Goal: Task Accomplishment & Management: Use online tool/utility

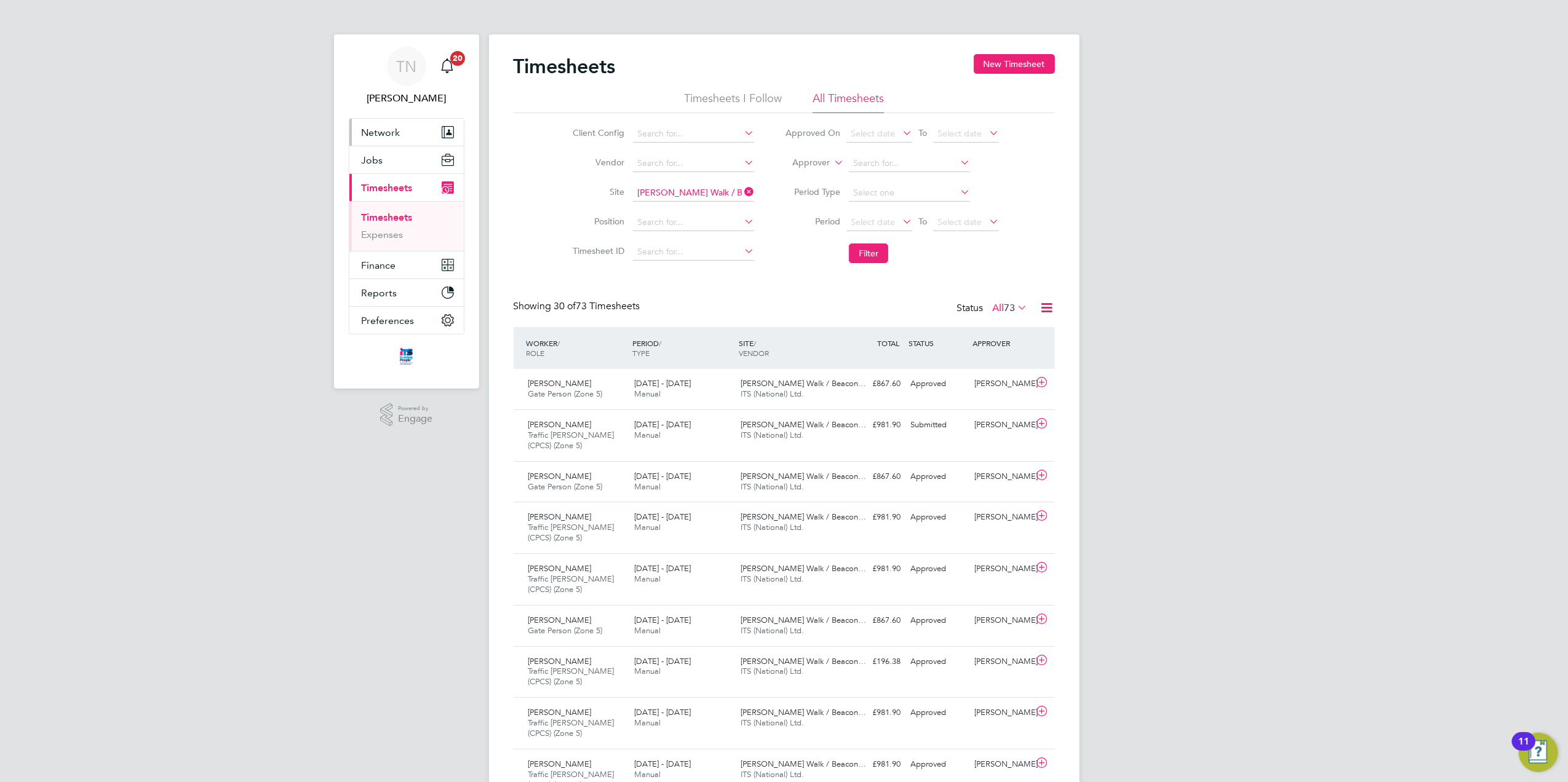
click at [402, 136] on button "Network" at bounding box center [406, 132] width 114 height 27
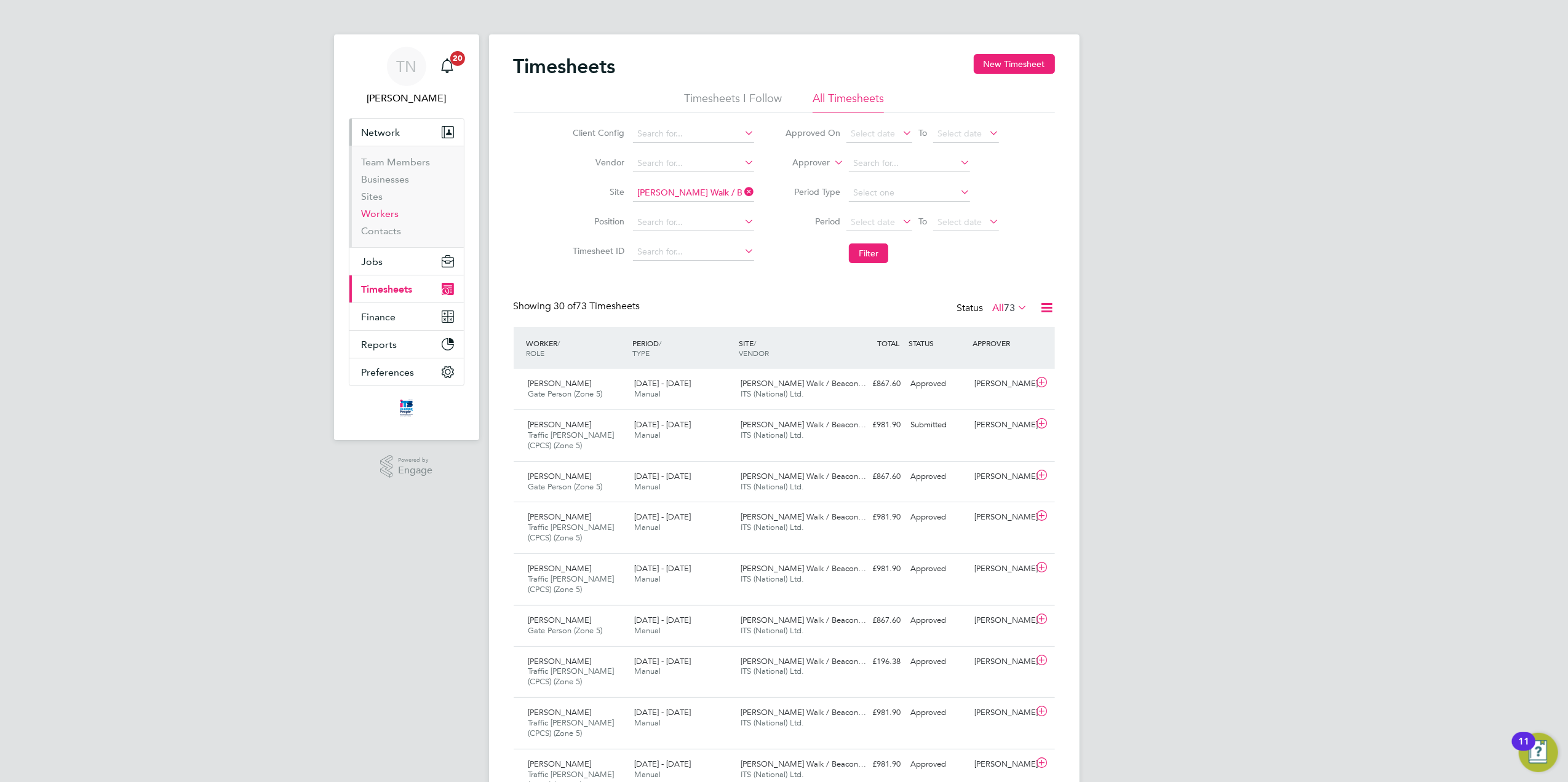
click at [386, 214] on link "Workers" at bounding box center [380, 214] width 37 height 12
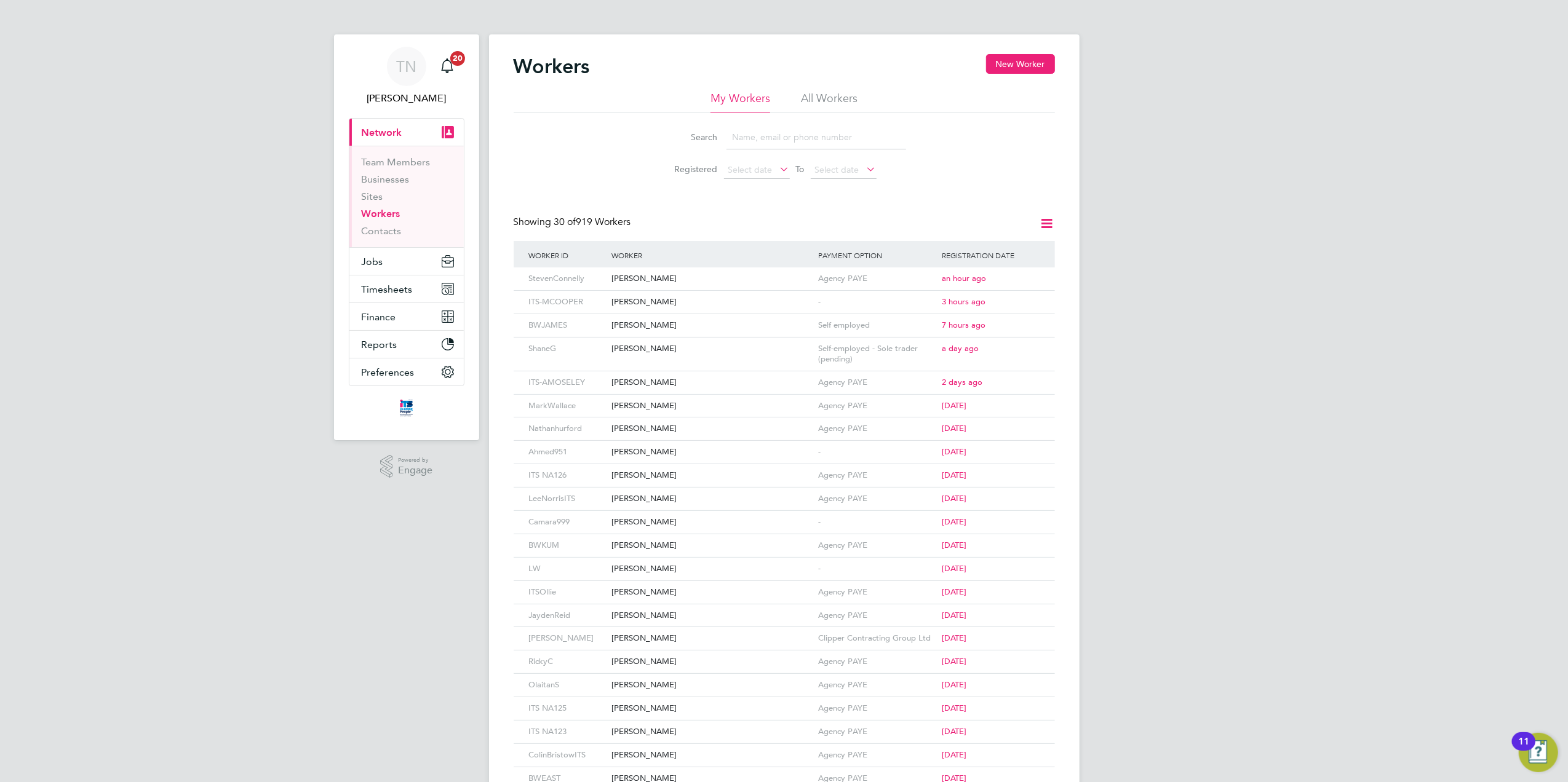
click at [754, 144] on input at bounding box center [816, 137] width 179 height 24
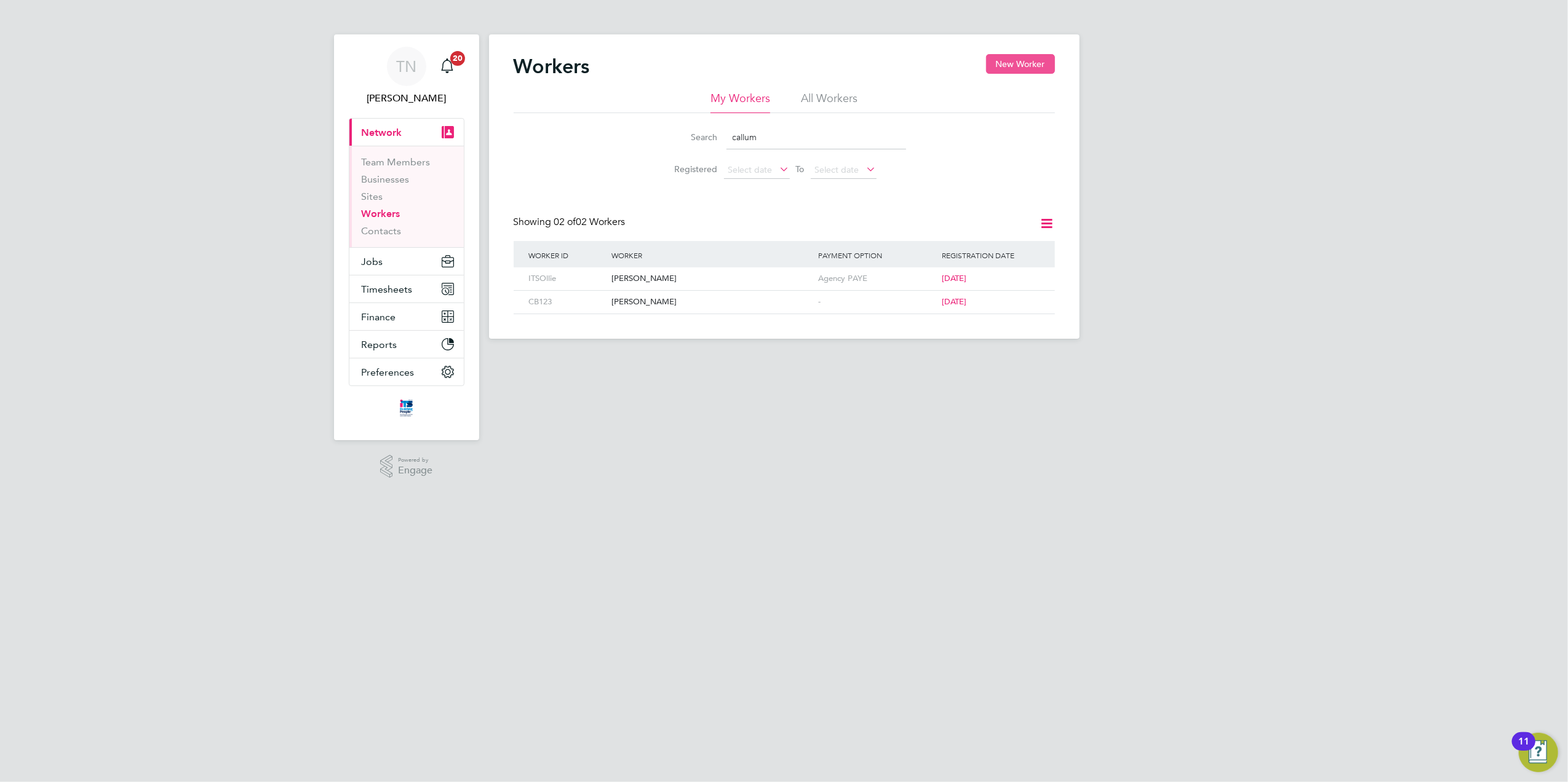
click at [1007, 65] on button "New Worker" at bounding box center [1021, 64] width 69 height 20
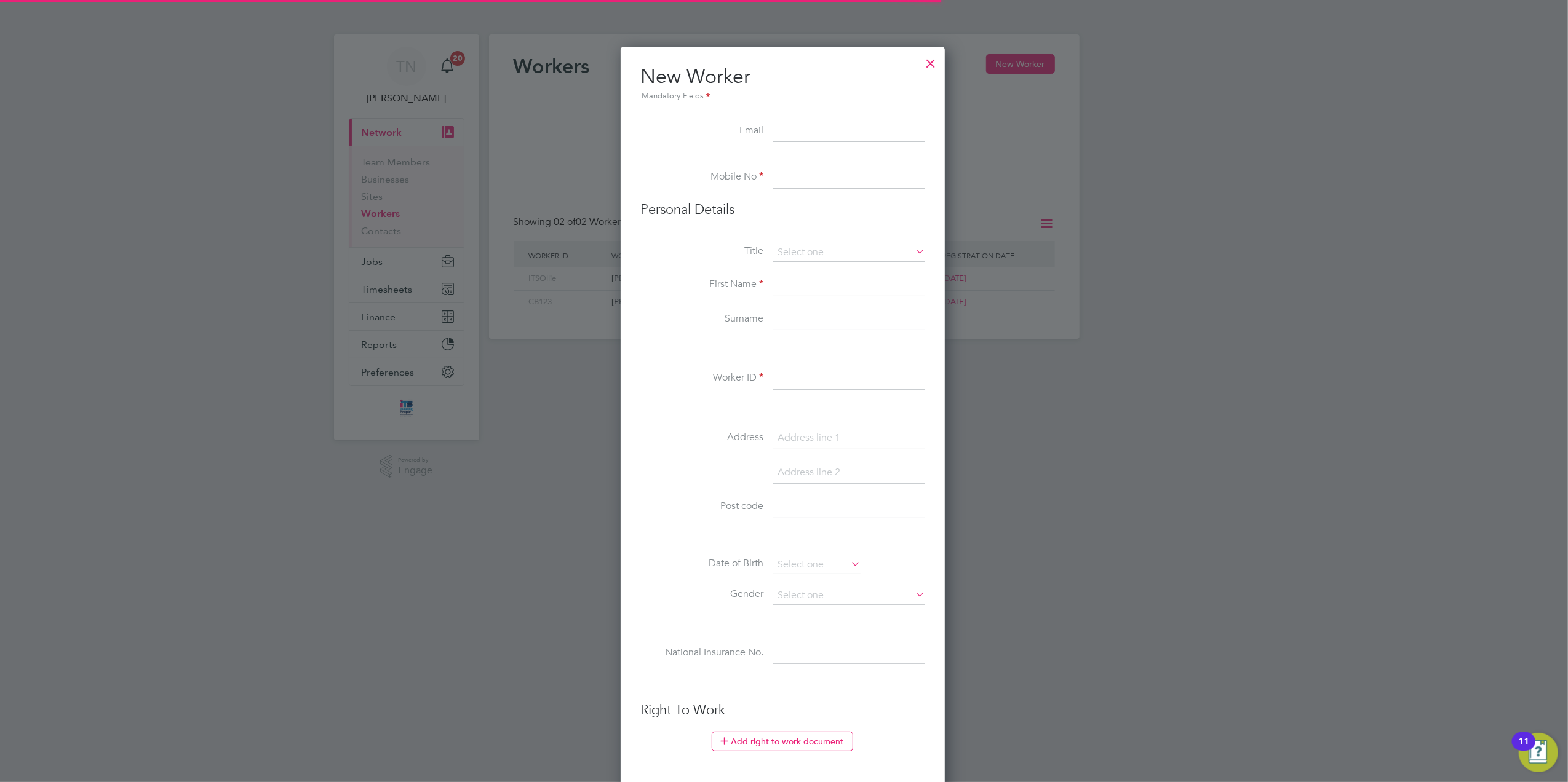
scroll to position [1048, 327]
click at [934, 62] on div at bounding box center [931, 61] width 22 height 22
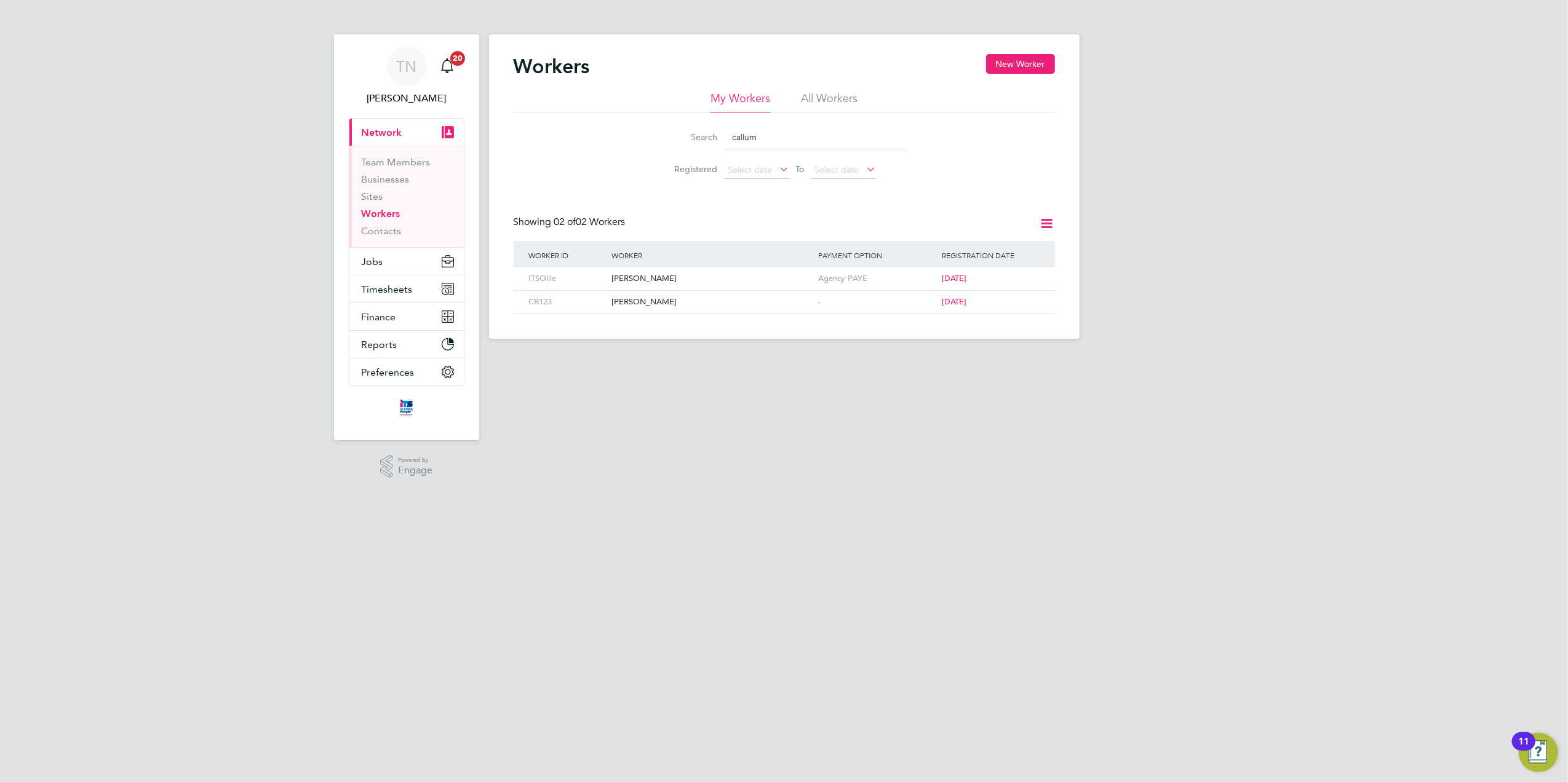
click at [774, 134] on input "callum" at bounding box center [816, 137] width 179 height 24
click at [810, 104] on li "All Workers" at bounding box center [829, 102] width 57 height 22
click at [775, 140] on input "callum" at bounding box center [816, 137] width 179 height 24
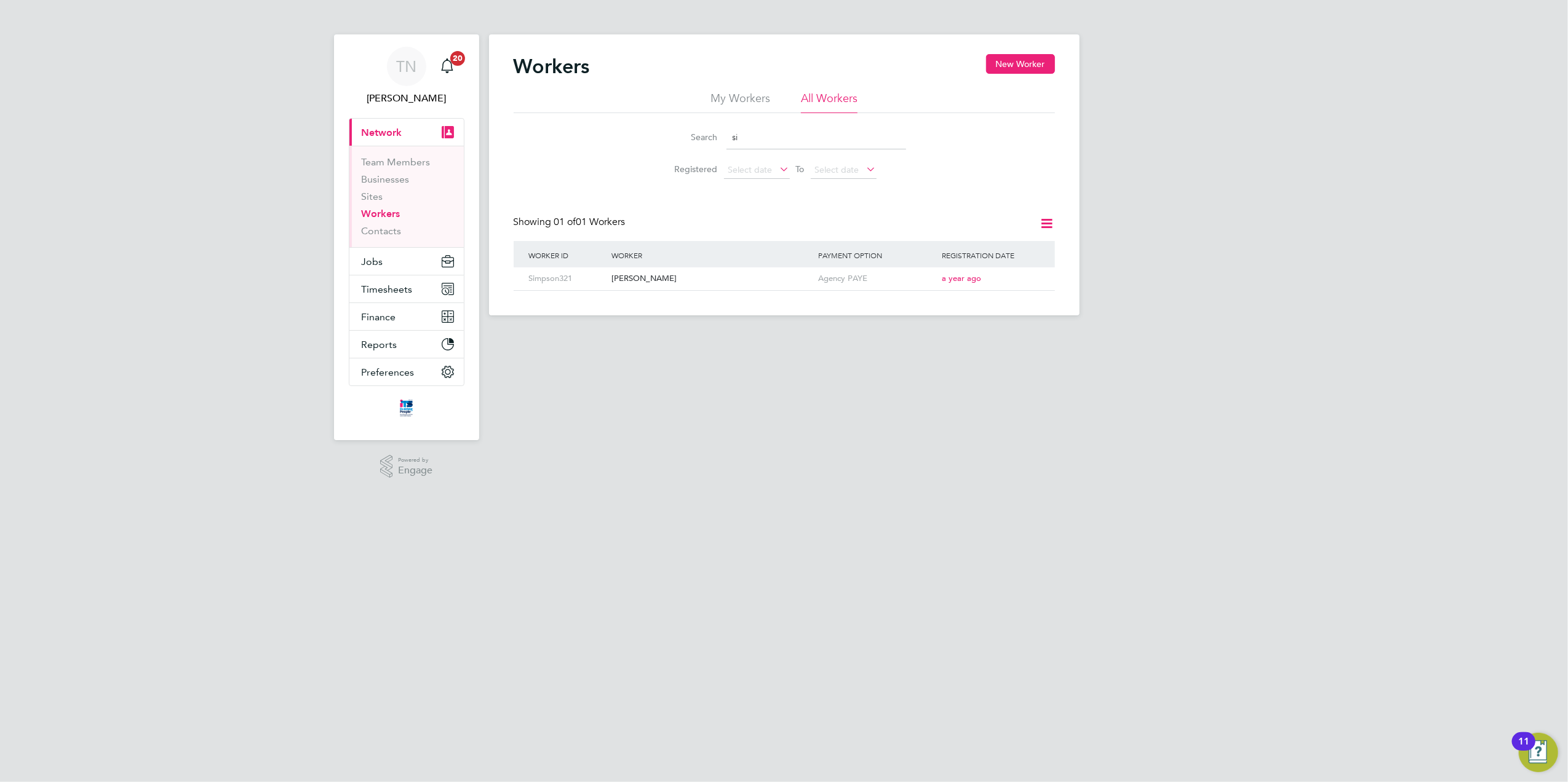
type input "s"
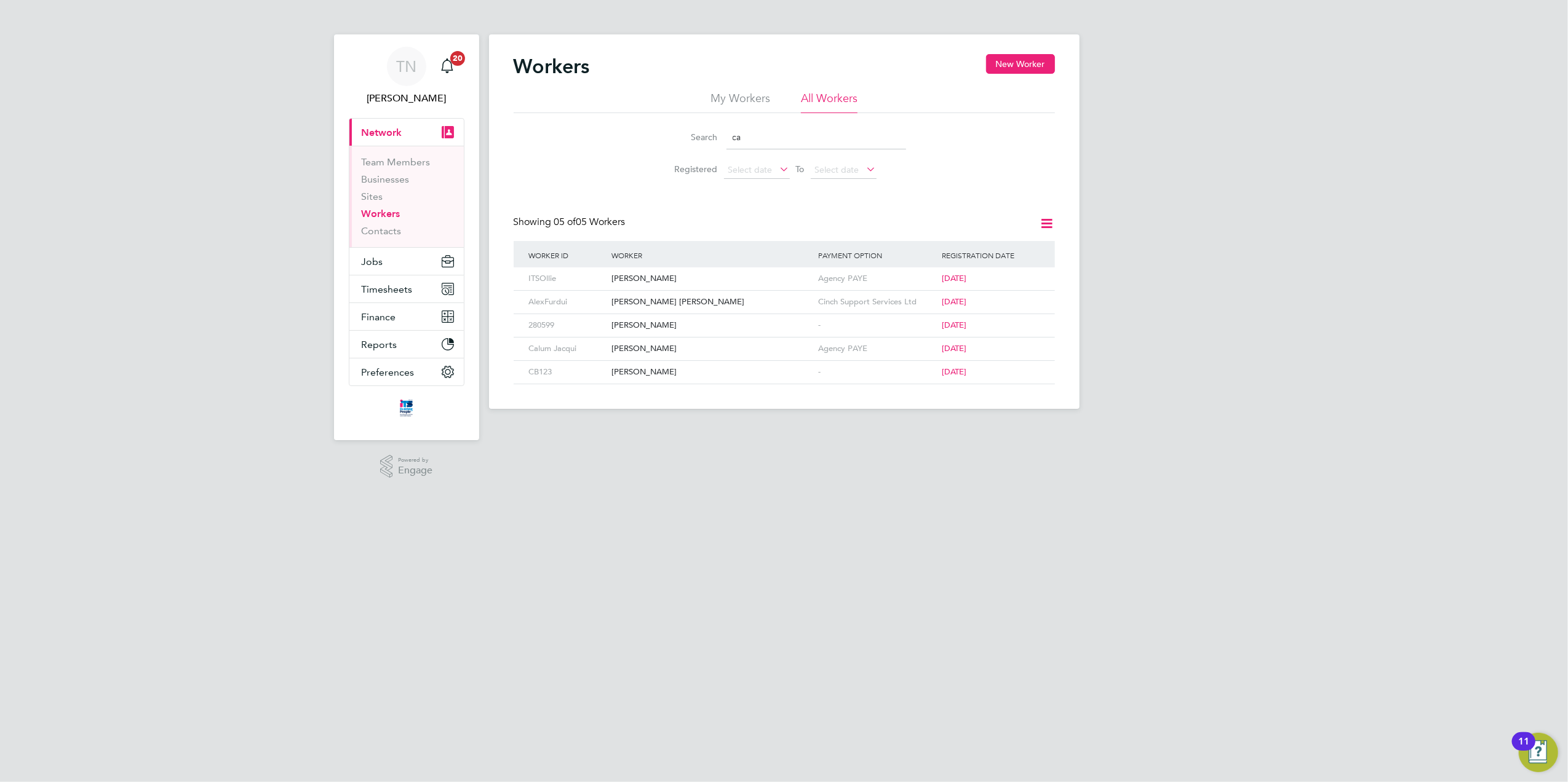
type input "c"
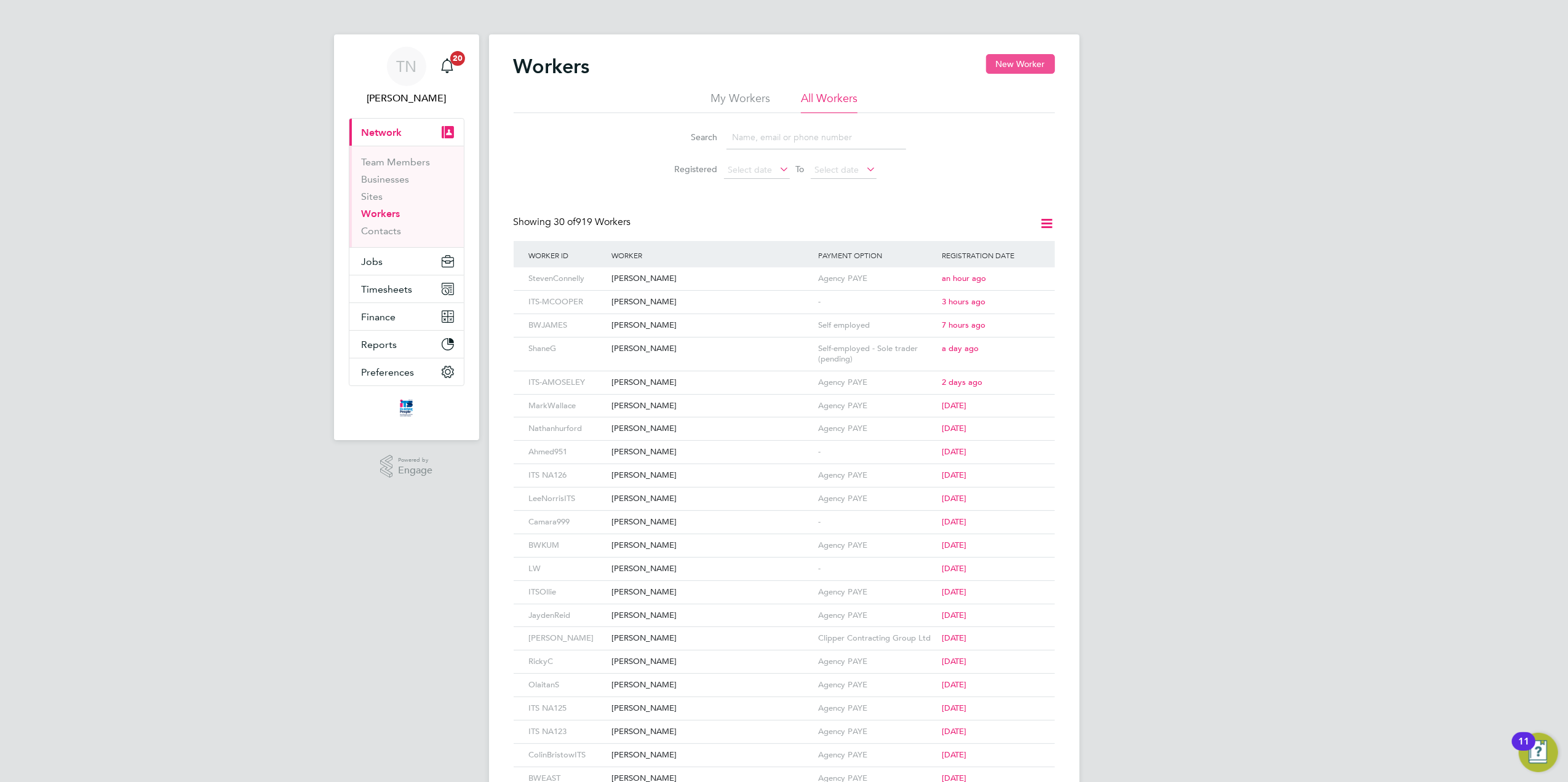
click at [1017, 57] on button "New Worker" at bounding box center [1021, 64] width 69 height 20
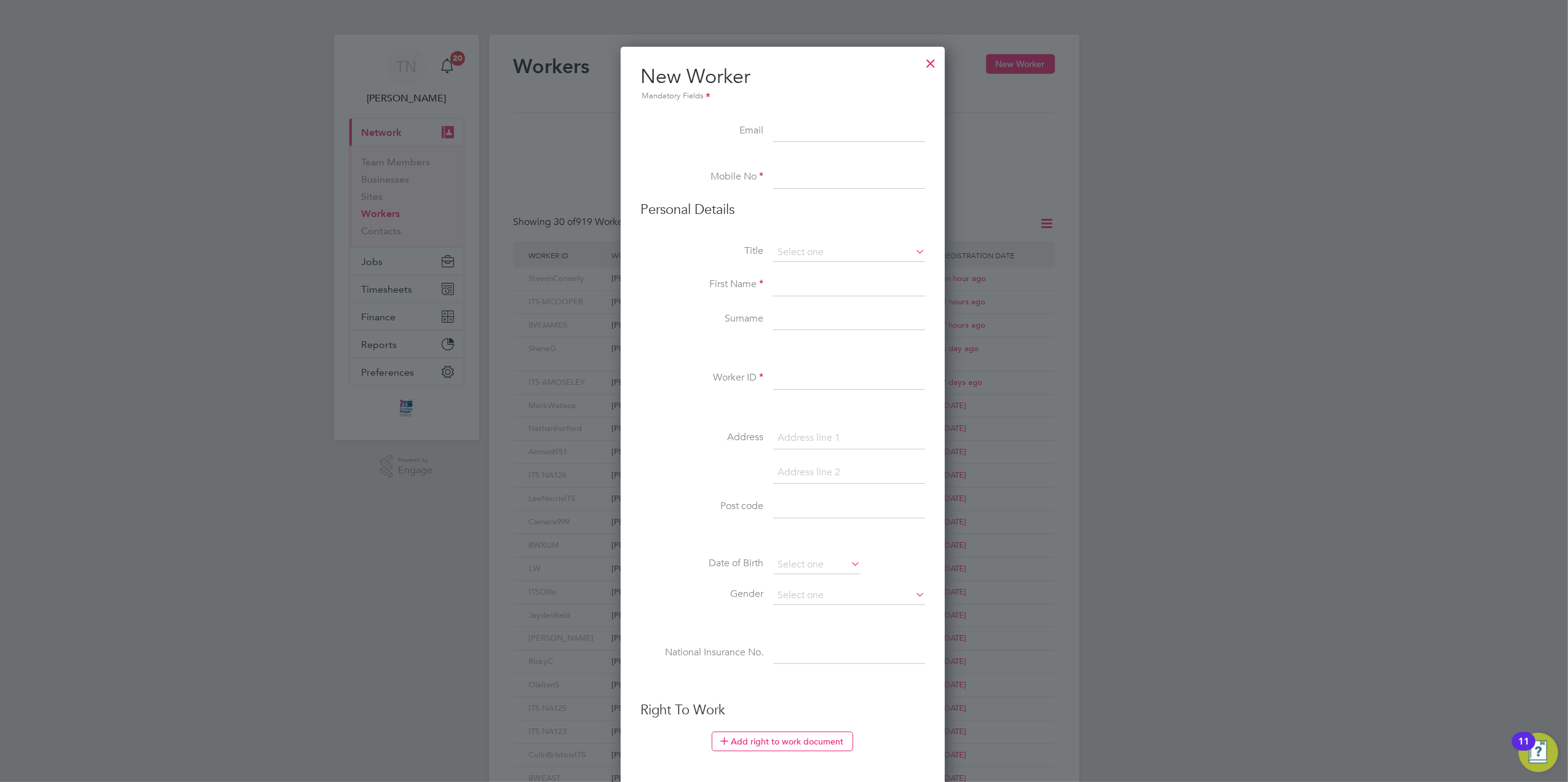
click at [828, 186] on input at bounding box center [849, 178] width 152 height 22
paste input "7368 545883"
type input "7368 545883"
click at [815, 244] on input at bounding box center [849, 253] width 152 height 18
click at [809, 266] on li "Mr" at bounding box center [849, 269] width 153 height 16
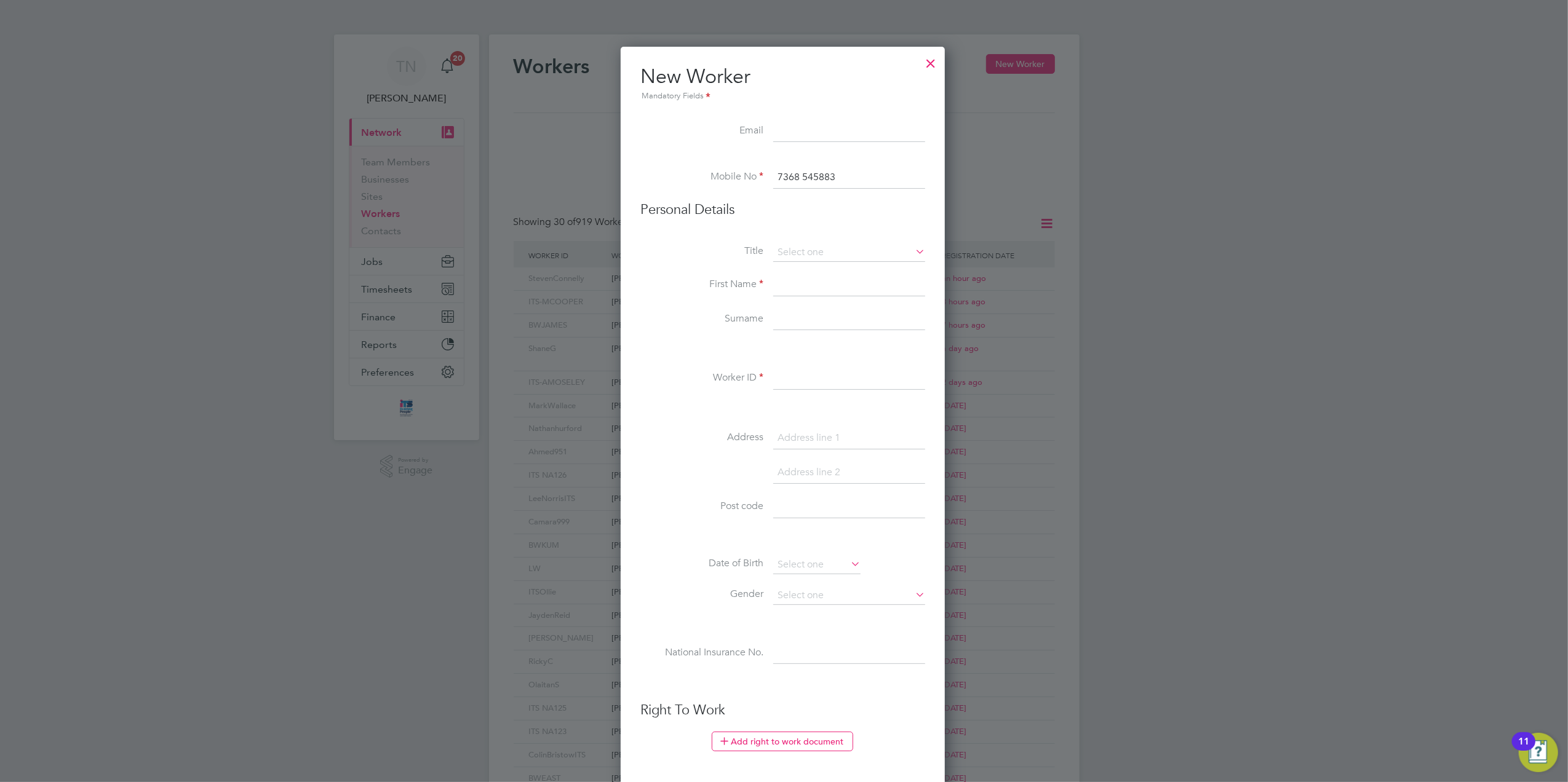
type input "Mr"
click at [811, 284] on input at bounding box center [849, 285] width 152 height 22
type input "Callum"
type input "Simpson"
type input "CallumS"
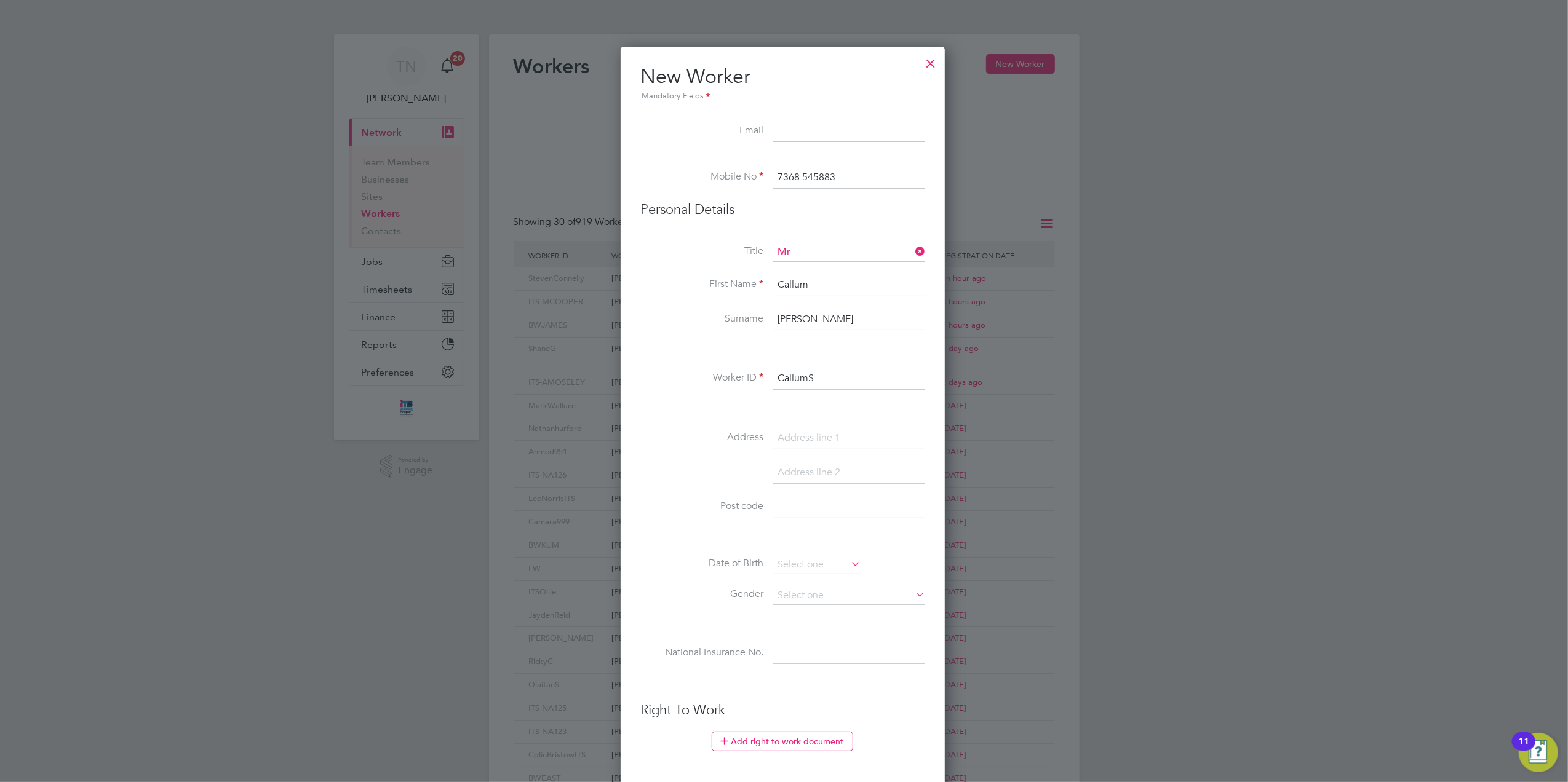
click at [849, 431] on input at bounding box center [849, 438] width 152 height 22
paste input "27 Ash Close, Burton-on-Trent, DE14 2BT"
type input "27 Ash Close, Burton-on-Trent"
click at [815, 497] on input at bounding box center [849, 508] width 152 height 22
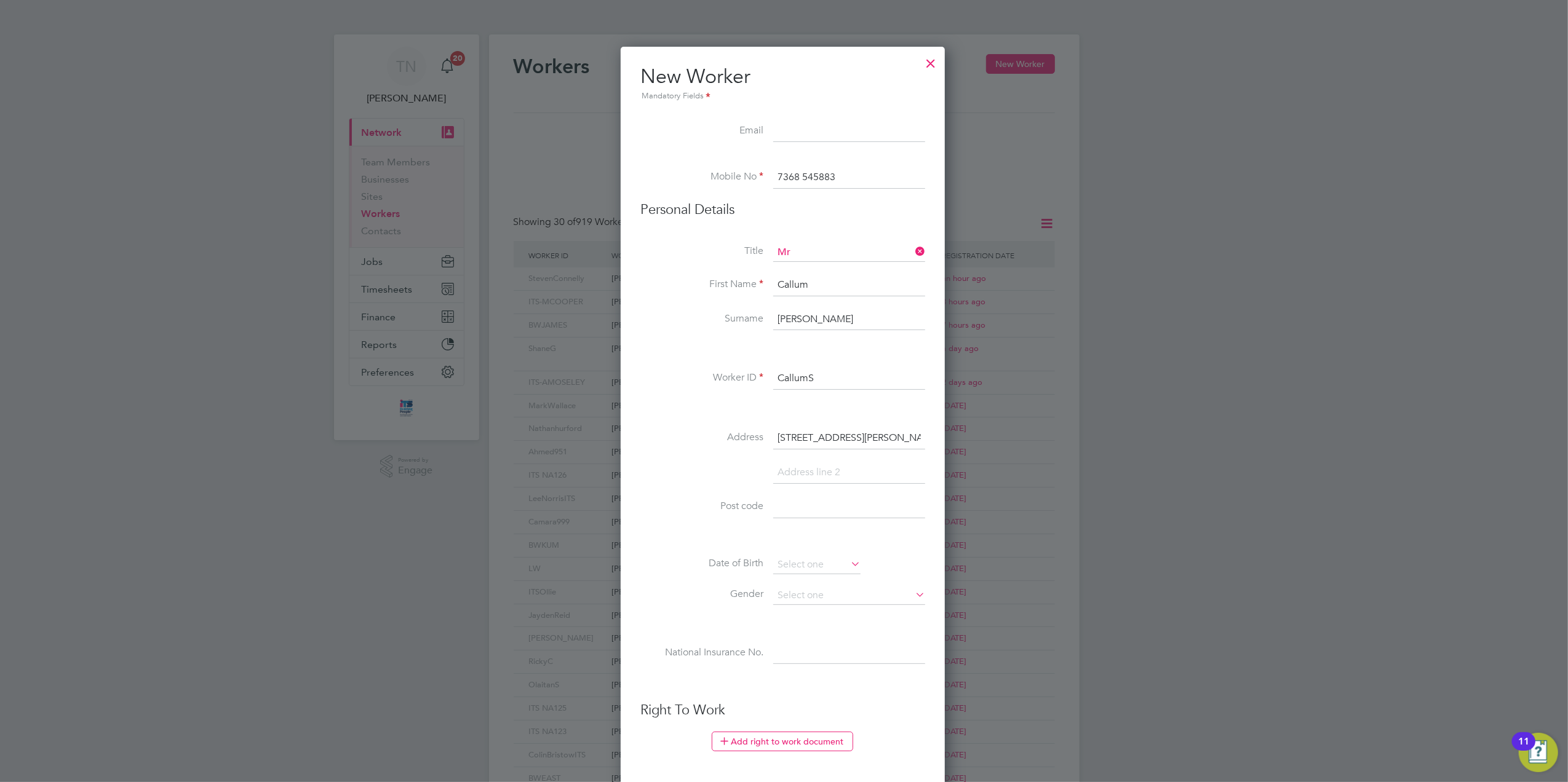
paste input "27 Ash Close, Burton-on-Trent, DE14 2BT"
click at [877, 502] on input "27 Ash Close, Burton-on-Trent, DE14 2BT" at bounding box center [849, 508] width 152 height 22
type input "DE14 2BT"
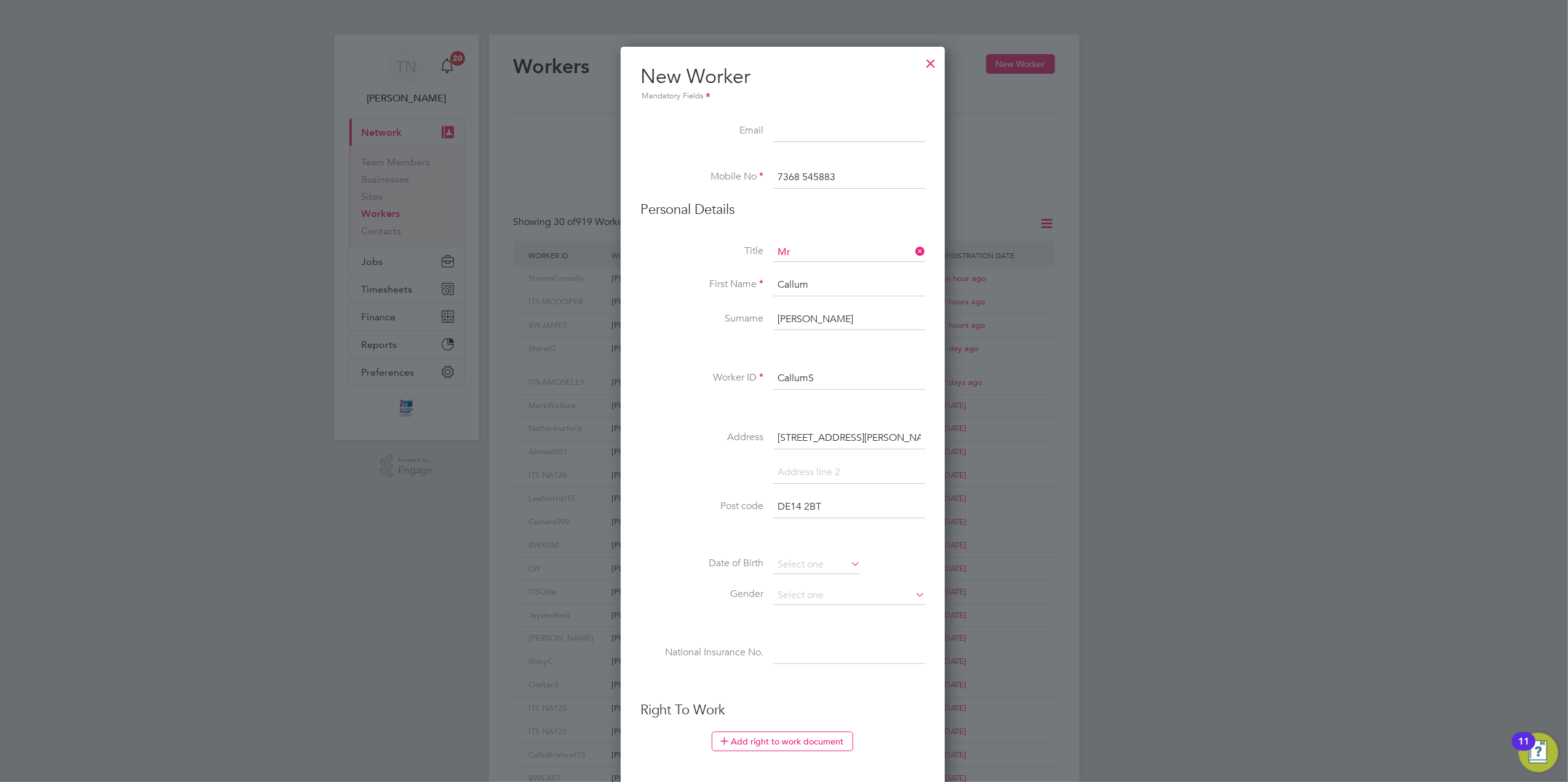
click at [816, 553] on div "Title Mr First Name Callum Surname Simpson Worker ID CallumS Address 27 Ash Clo…" at bounding box center [782, 467] width 285 height 446
click at [812, 561] on input at bounding box center [817, 564] width 88 height 18
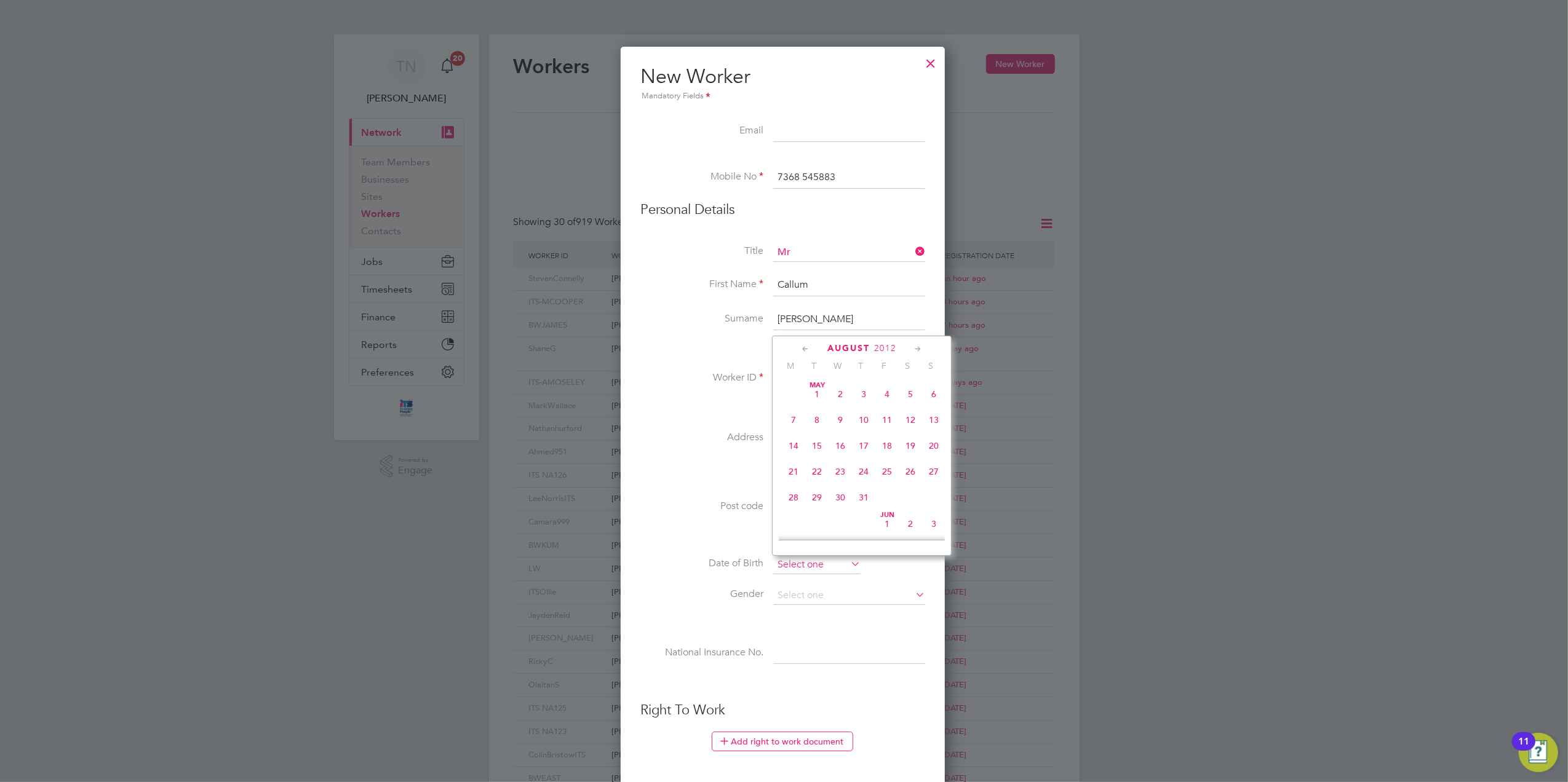
scroll to position [475, 0]
click at [888, 346] on span "2012" at bounding box center [885, 348] width 22 height 10
click at [841, 389] on span "1993" at bounding box center [840, 383] width 23 height 23
click at [914, 351] on icon at bounding box center [918, 349] width 12 height 14
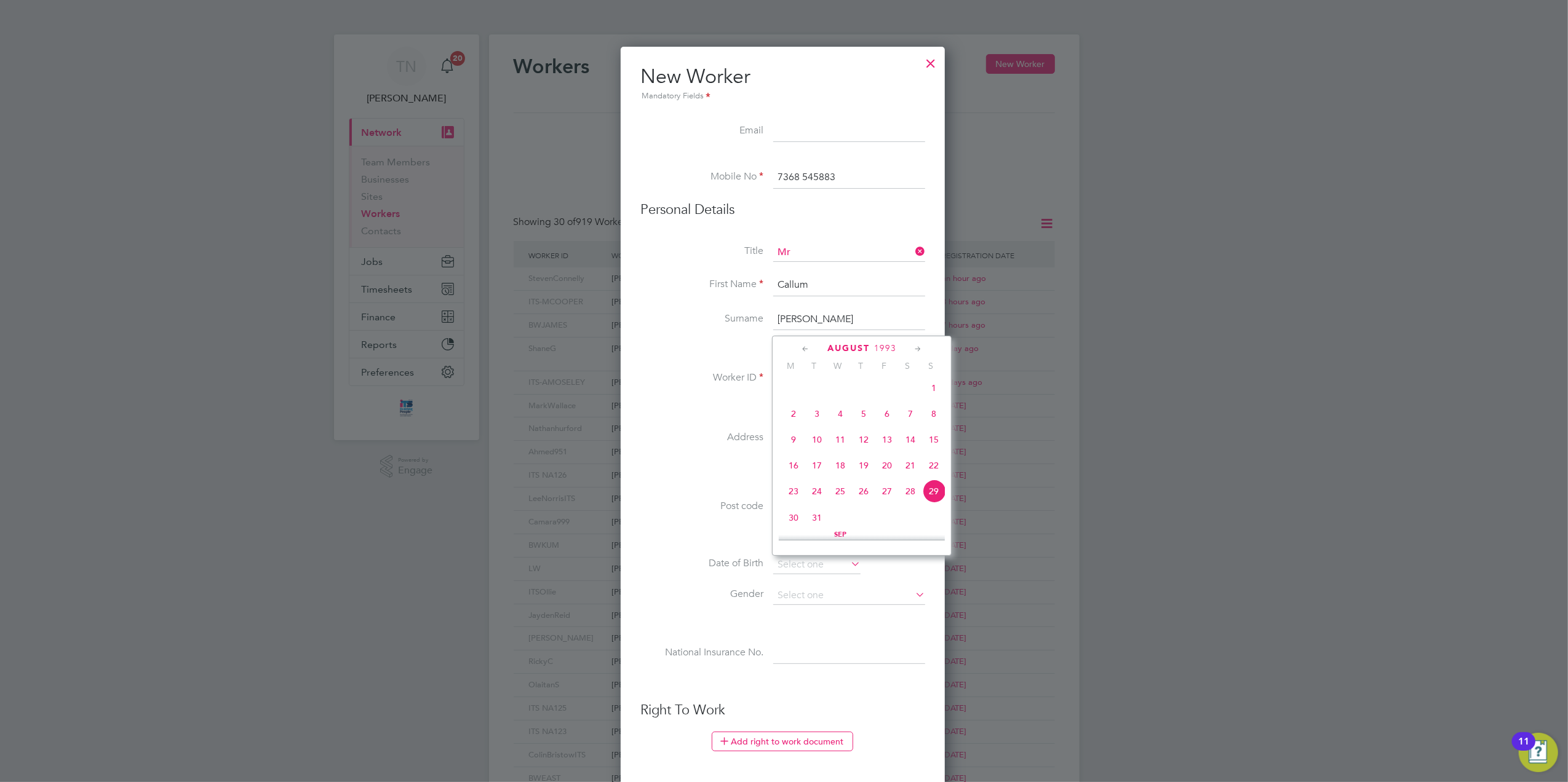
click at [914, 351] on icon at bounding box center [918, 349] width 12 height 14
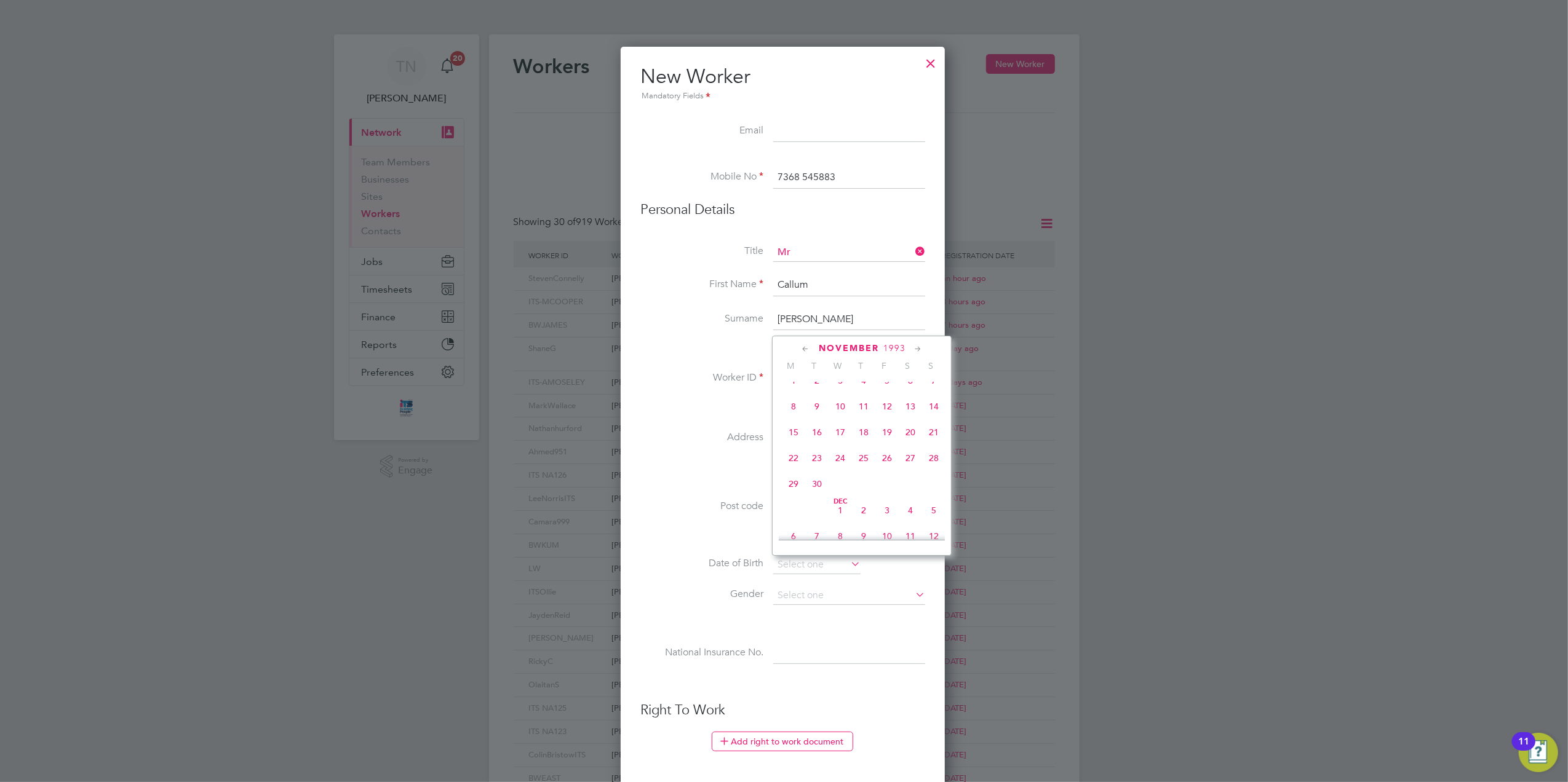
scroll to position [975, 0]
click at [796, 417] on span "6" at bounding box center [794, 405] width 23 height 23
type input "06 Dec 1993"
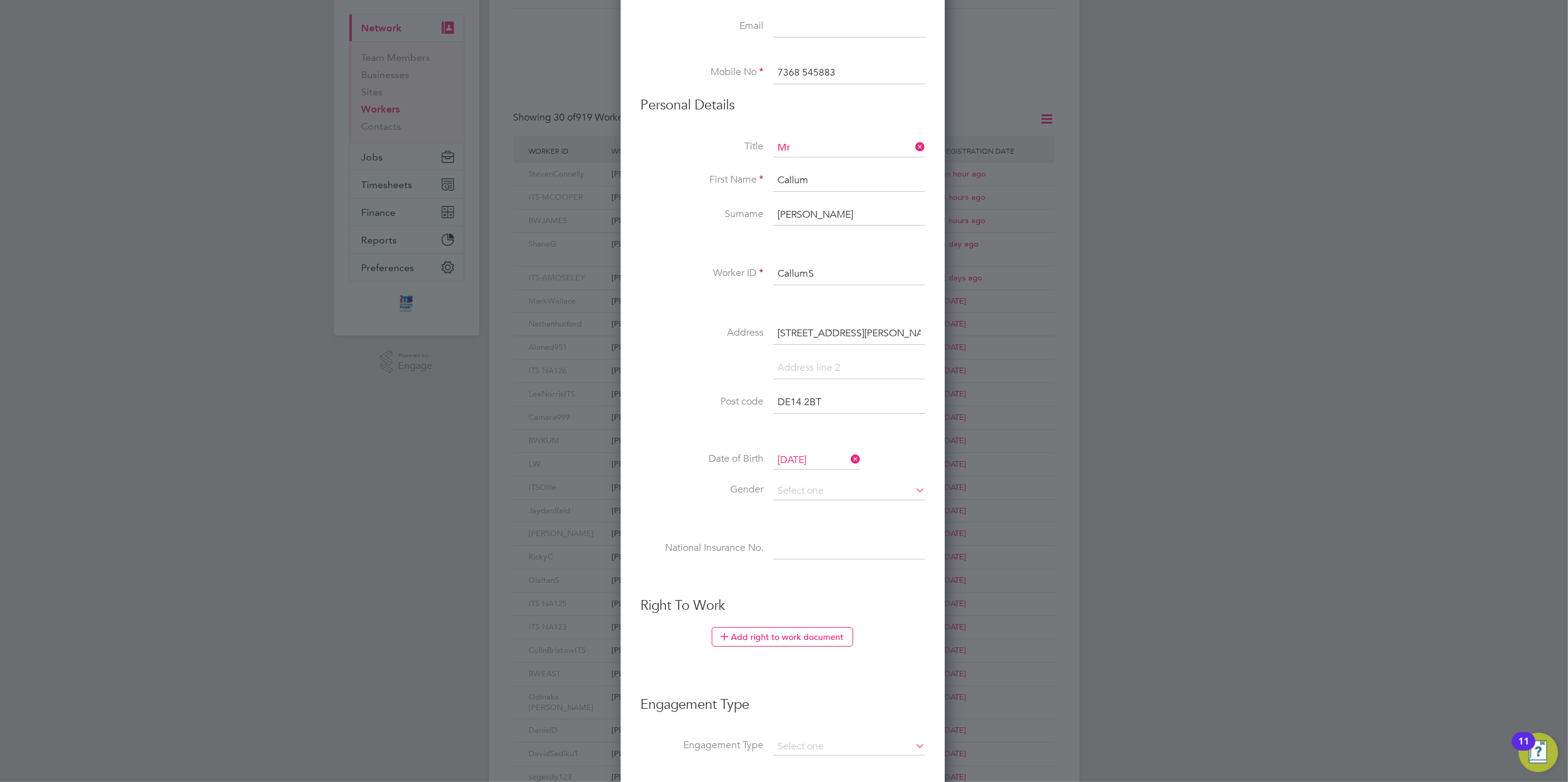
scroll to position [120, 0]
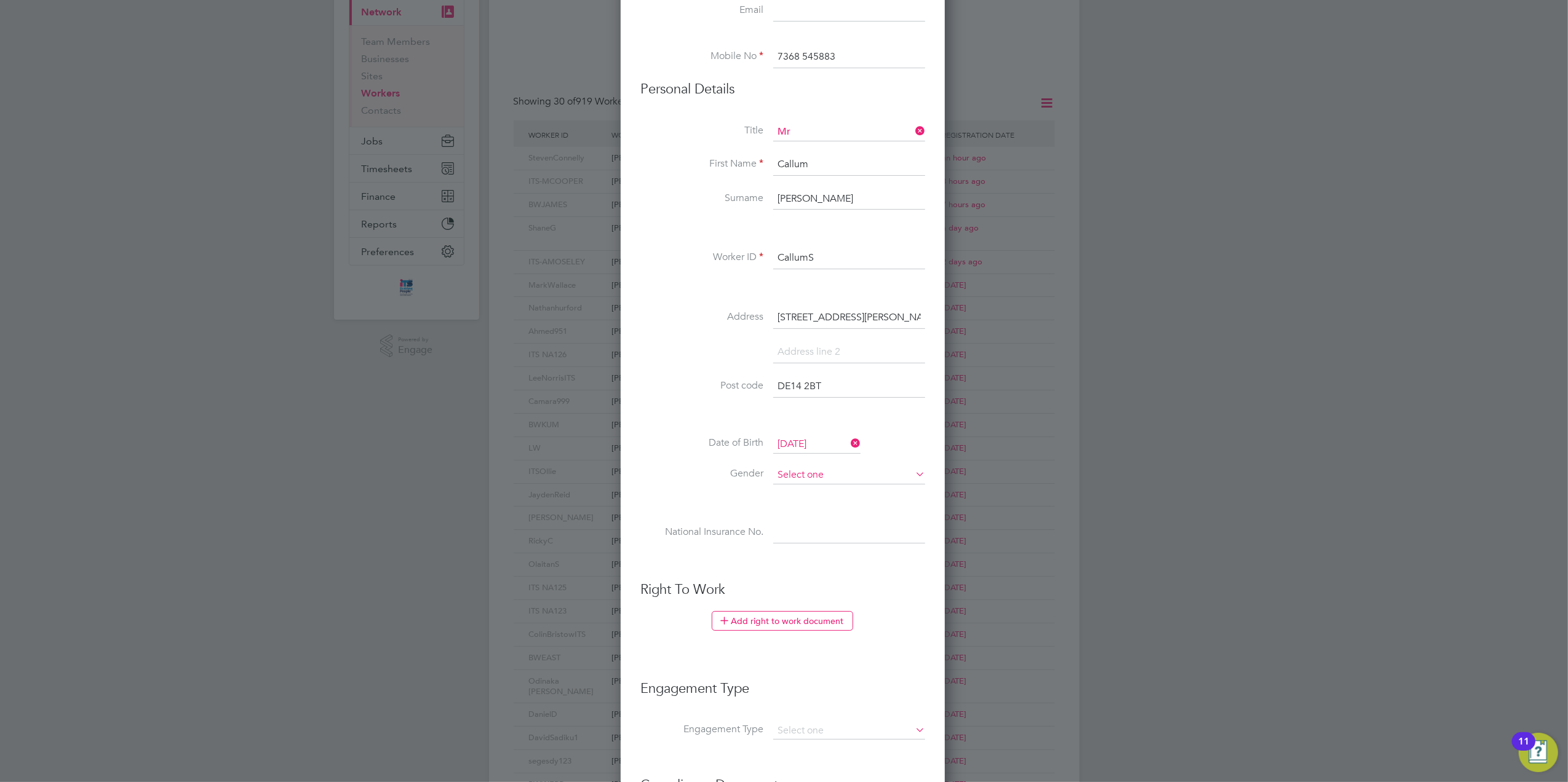
click at [806, 476] on input at bounding box center [849, 475] width 152 height 18
click at [807, 487] on li "Male" at bounding box center [849, 492] width 153 height 16
type input "Male"
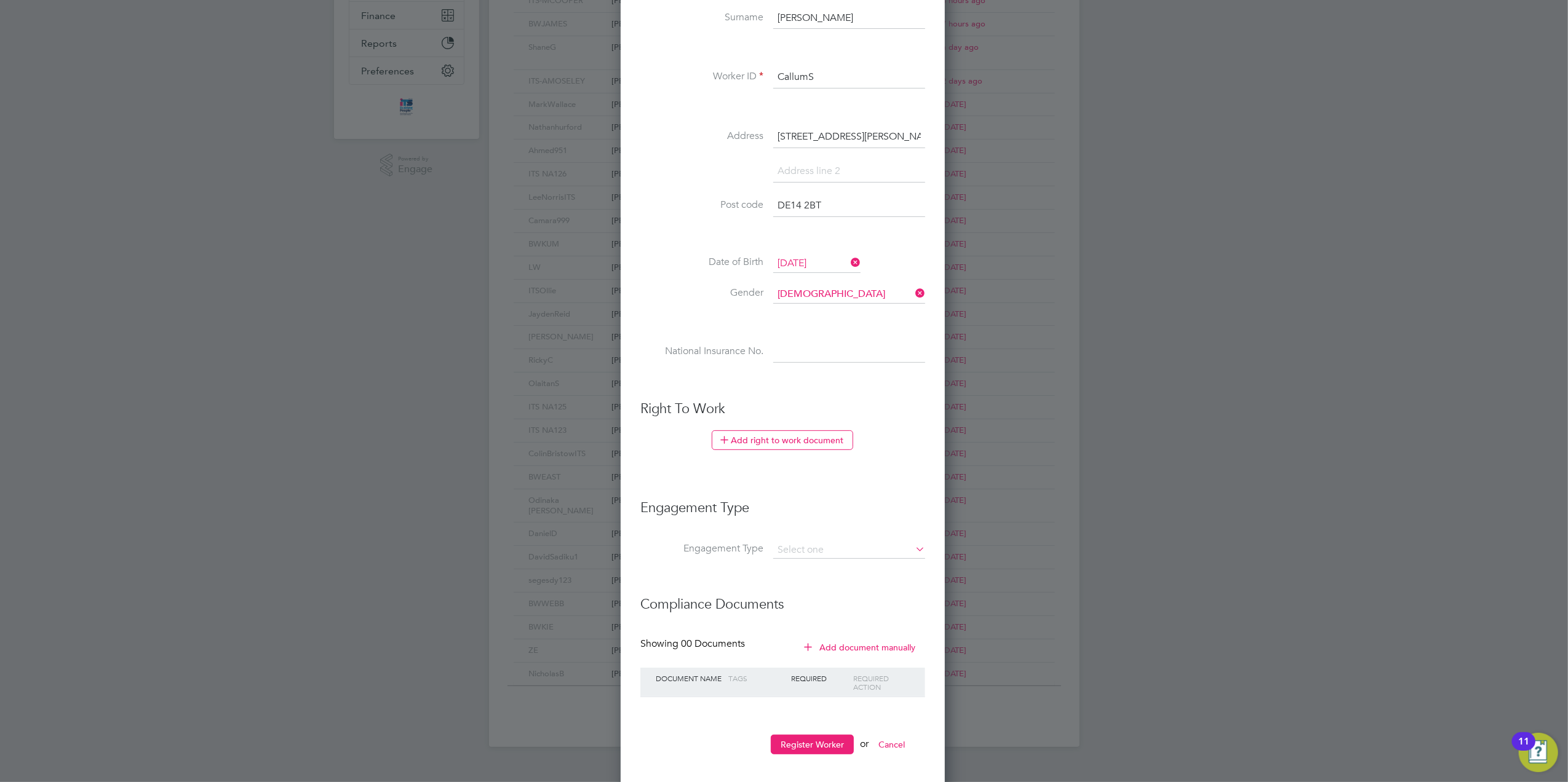
scroll to position [312, 0]
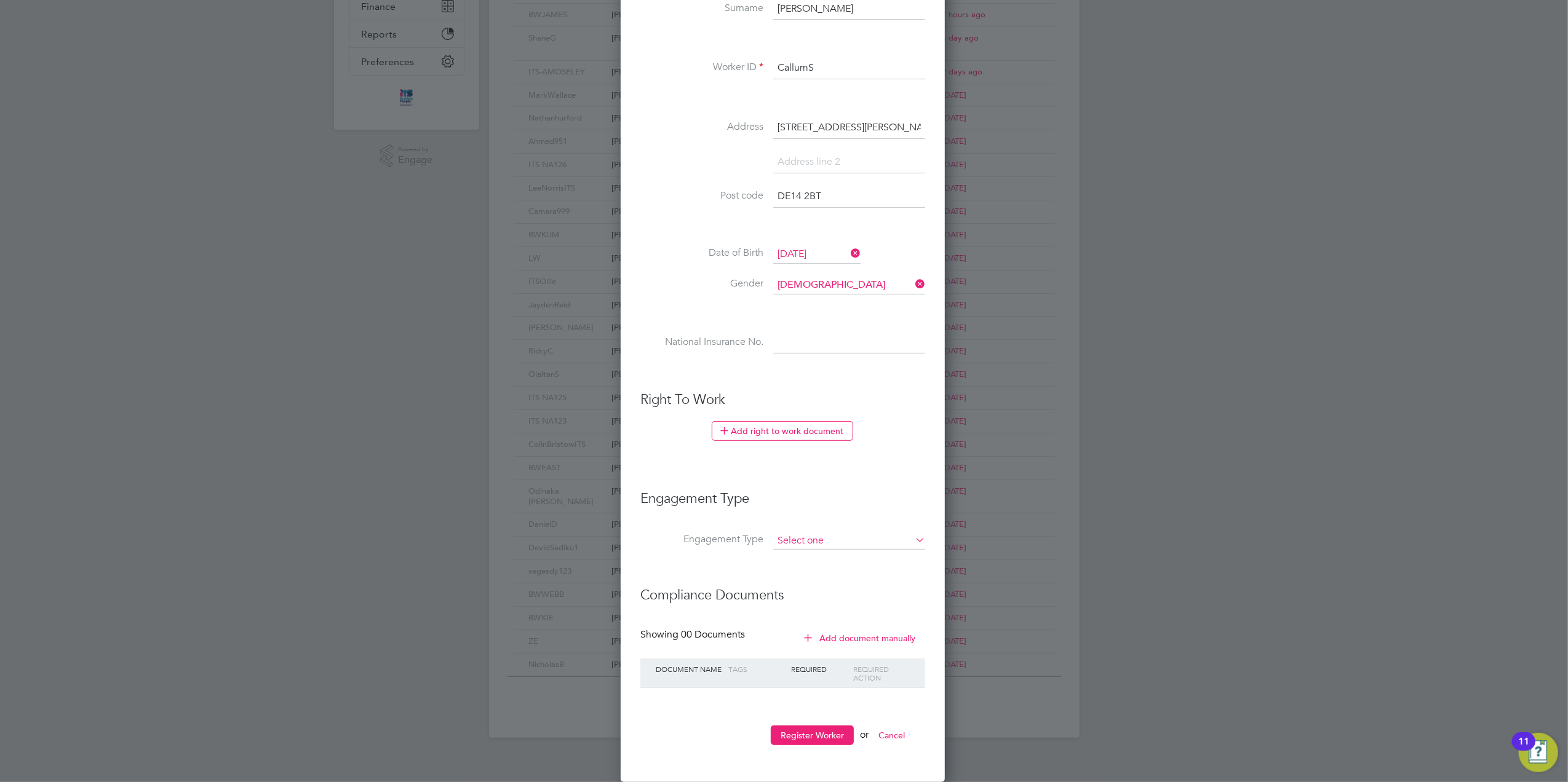
click at [817, 536] on input at bounding box center [849, 541] width 152 height 18
click at [810, 573] on li "PAYE Direct" at bounding box center [849, 577] width 153 height 18
type input "PAYE Direct"
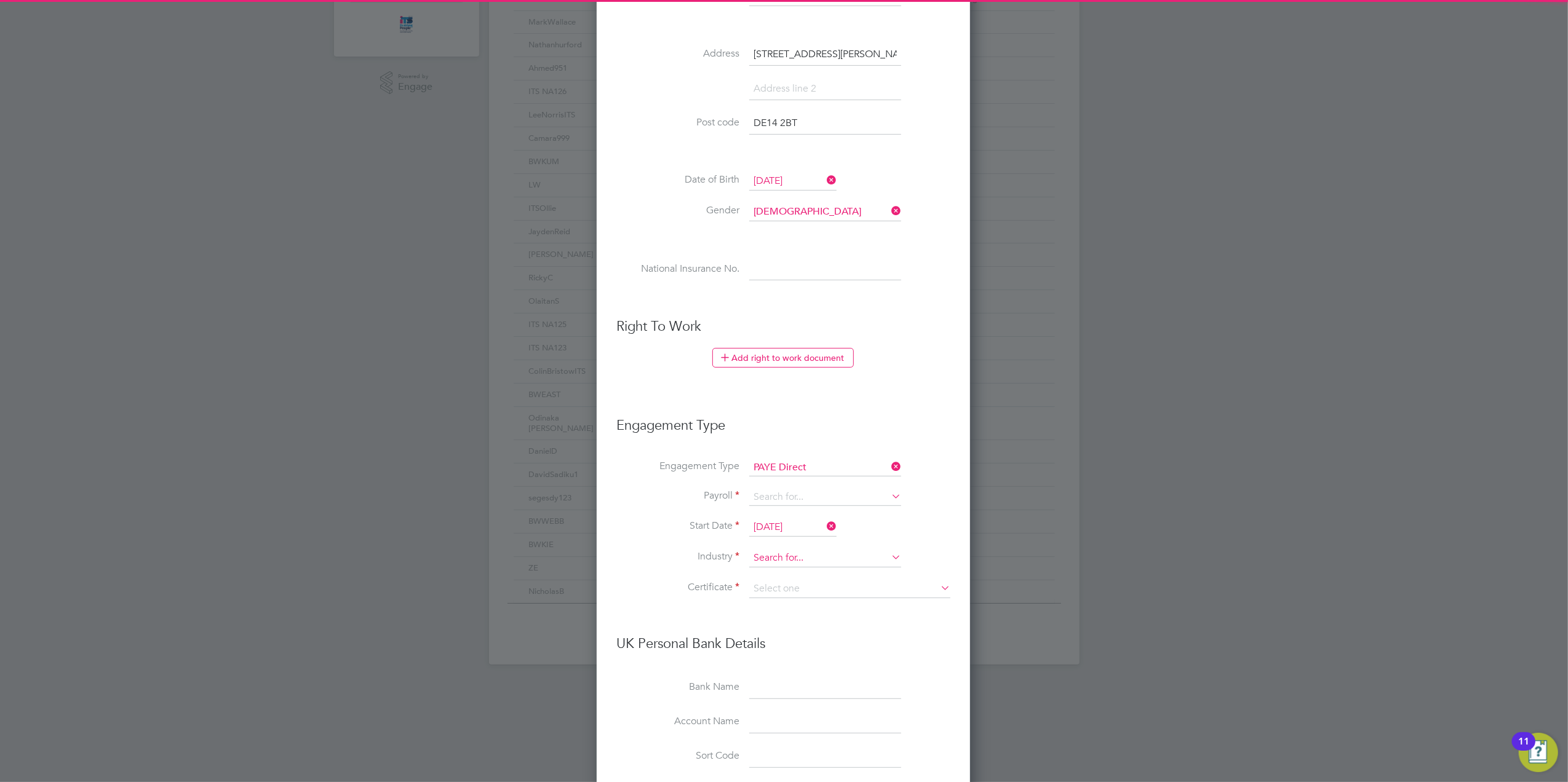
scroll to position [384, 0]
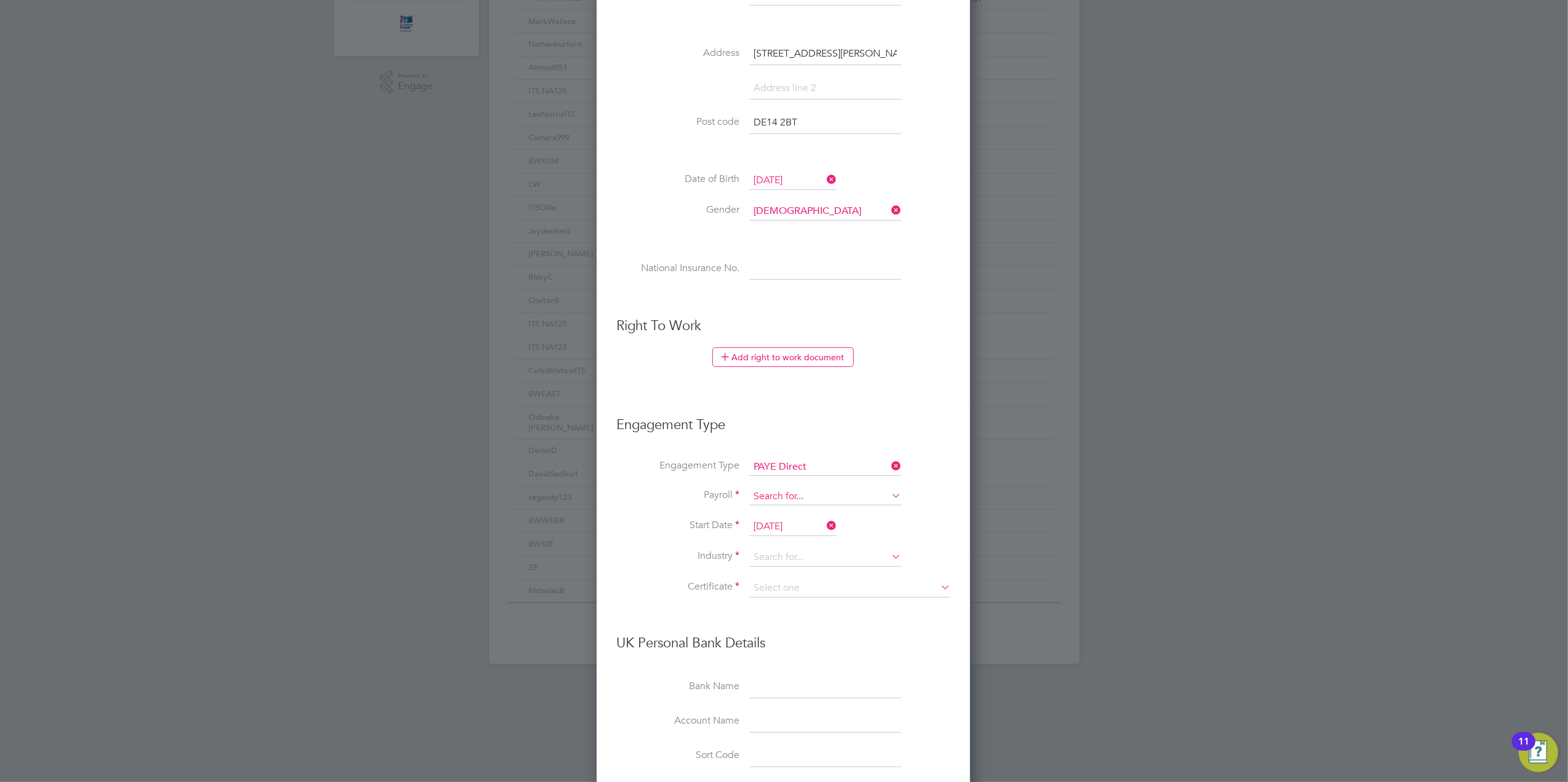
click at [779, 496] on input at bounding box center [825, 497] width 152 height 18
click at [780, 513] on li "Agency PAYE" at bounding box center [825, 515] width 153 height 18
type input "Agency PAYE"
click at [785, 558] on input at bounding box center [825, 557] width 152 height 18
click at [791, 652] on li "Construction" at bounding box center [825, 658] width 153 height 17
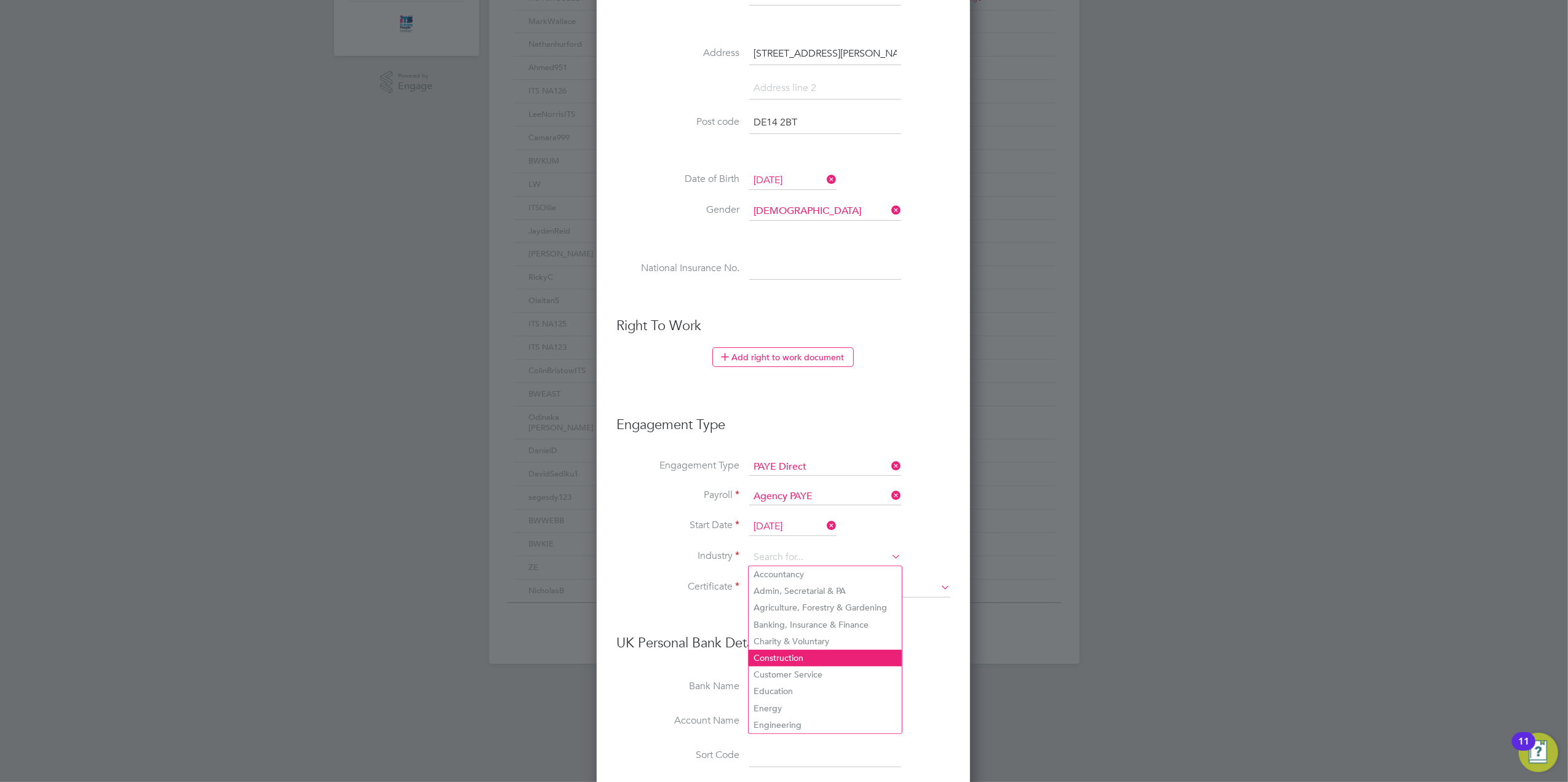
type input "Construction"
click at [790, 591] on input at bounding box center [850, 588] width 201 height 18
click at [794, 635] on li "Don't know" at bounding box center [850, 636] width 203 height 16
type input "Don't know"
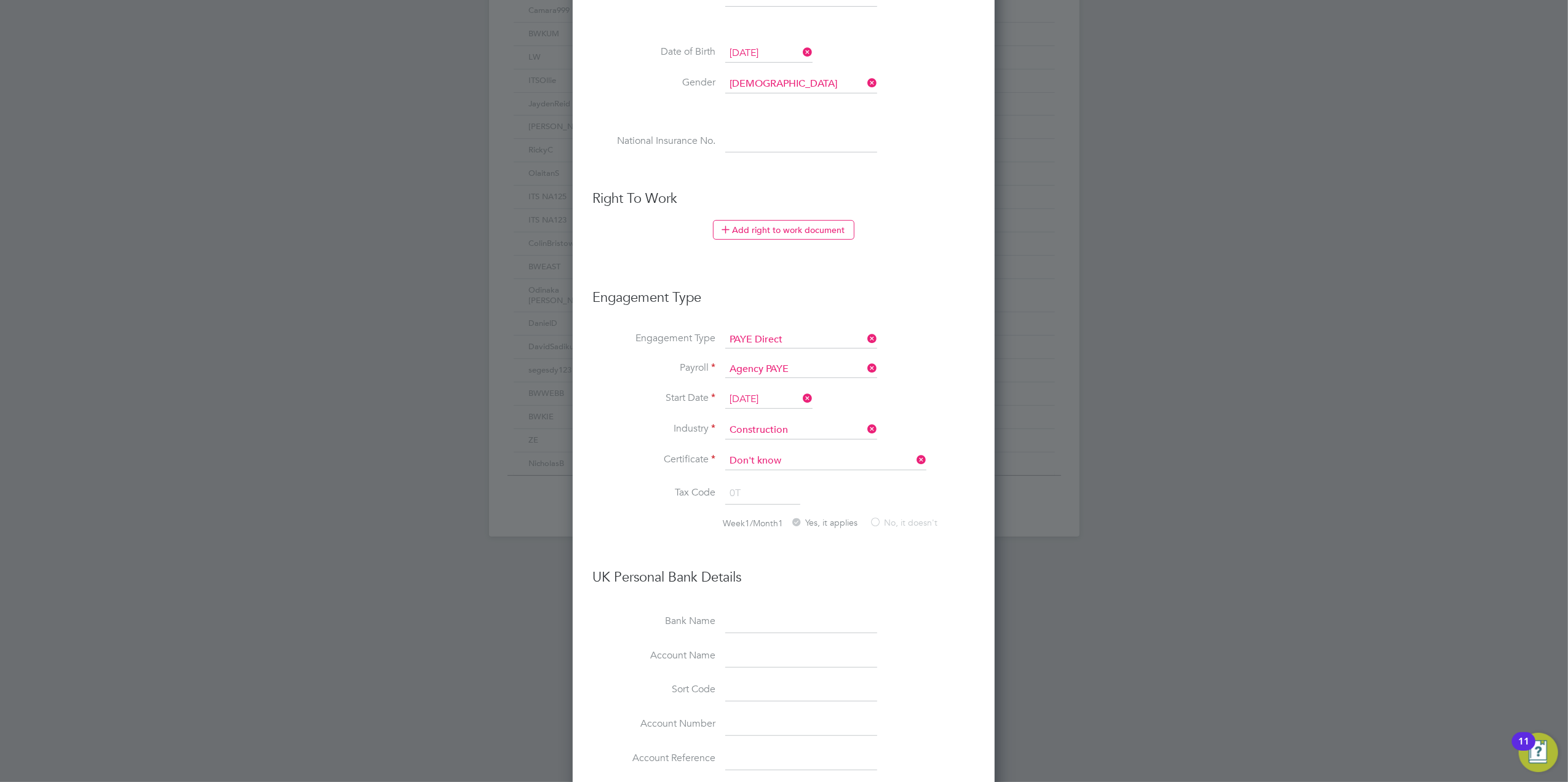
scroll to position [733, 0]
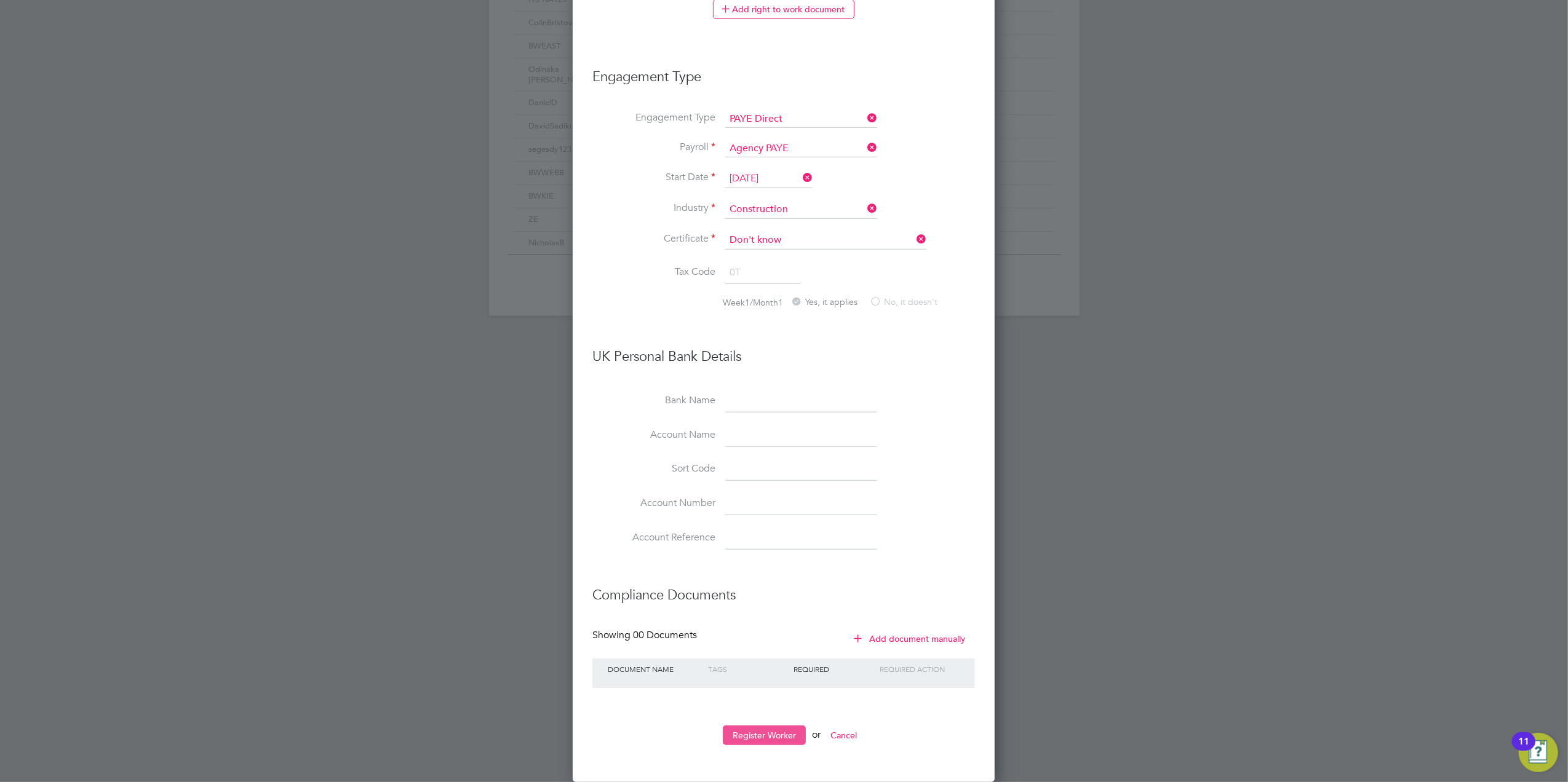
click at [774, 737] on button "Register Worker" at bounding box center [764, 735] width 83 height 20
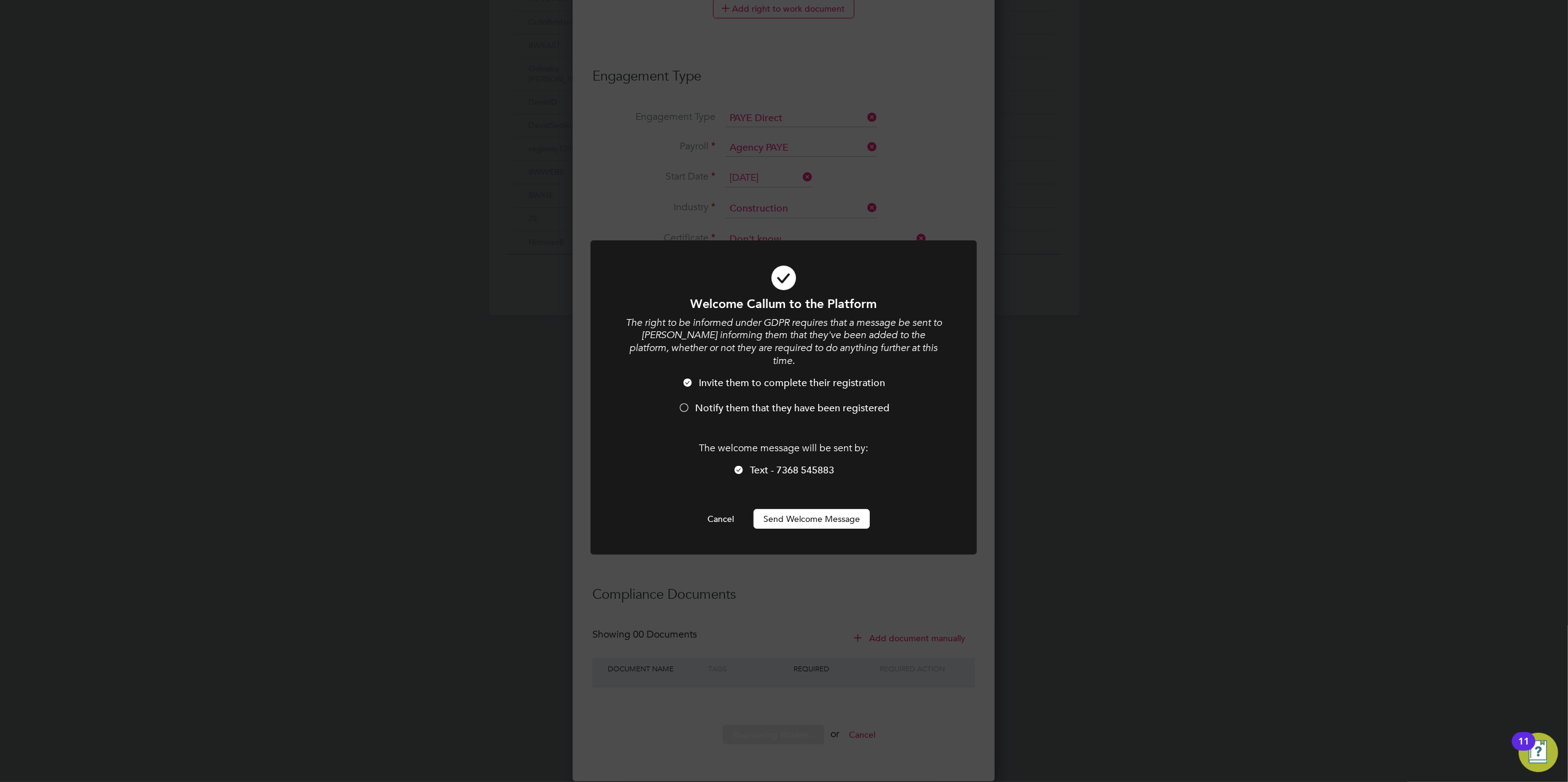
click at [789, 509] on button "Send Welcome Message" at bounding box center [812, 519] width 116 height 20
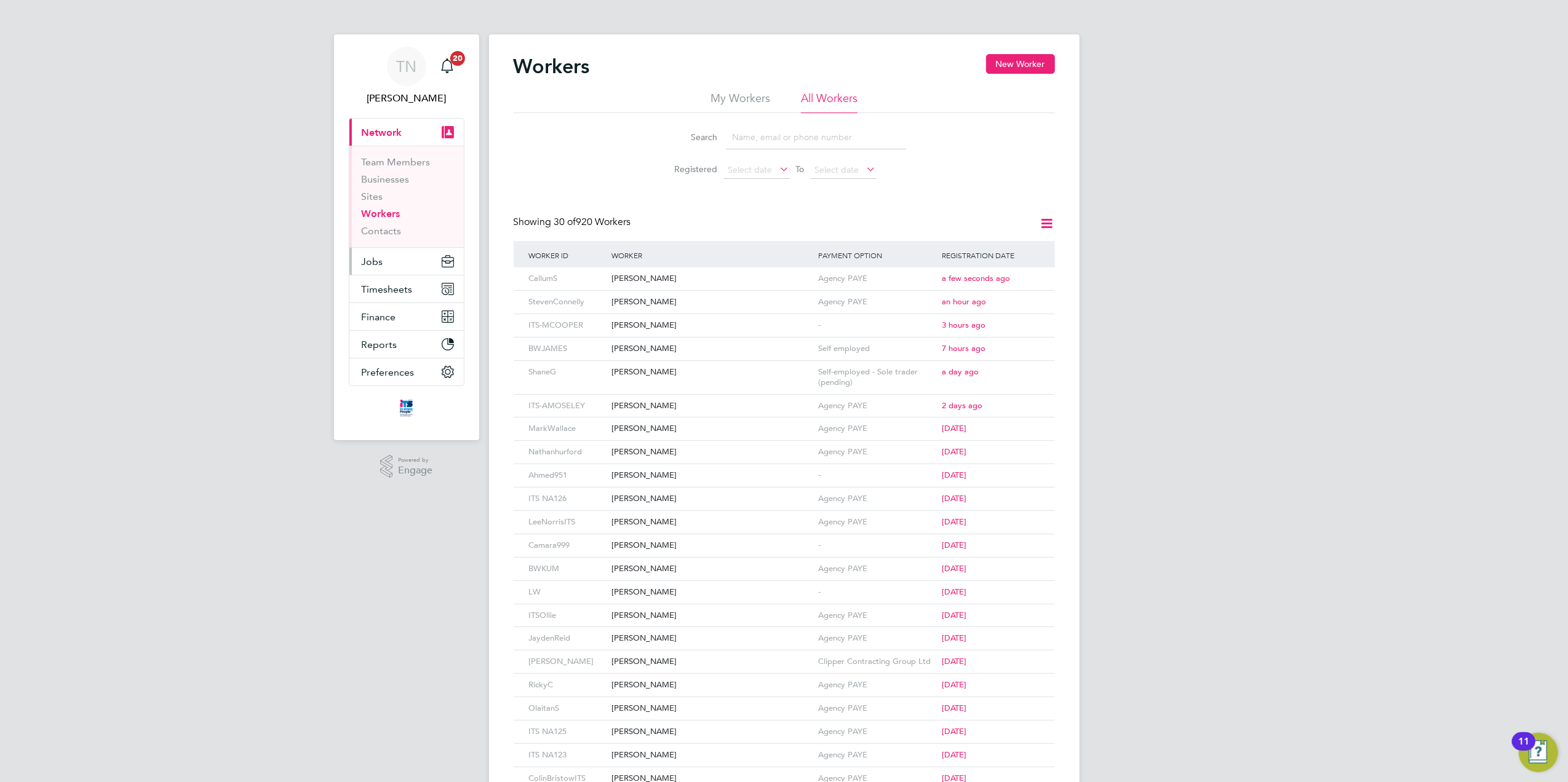
click at [390, 265] on button "Jobs" at bounding box center [406, 261] width 114 height 27
click at [395, 209] on link "Vacancies" at bounding box center [384, 206] width 44 height 12
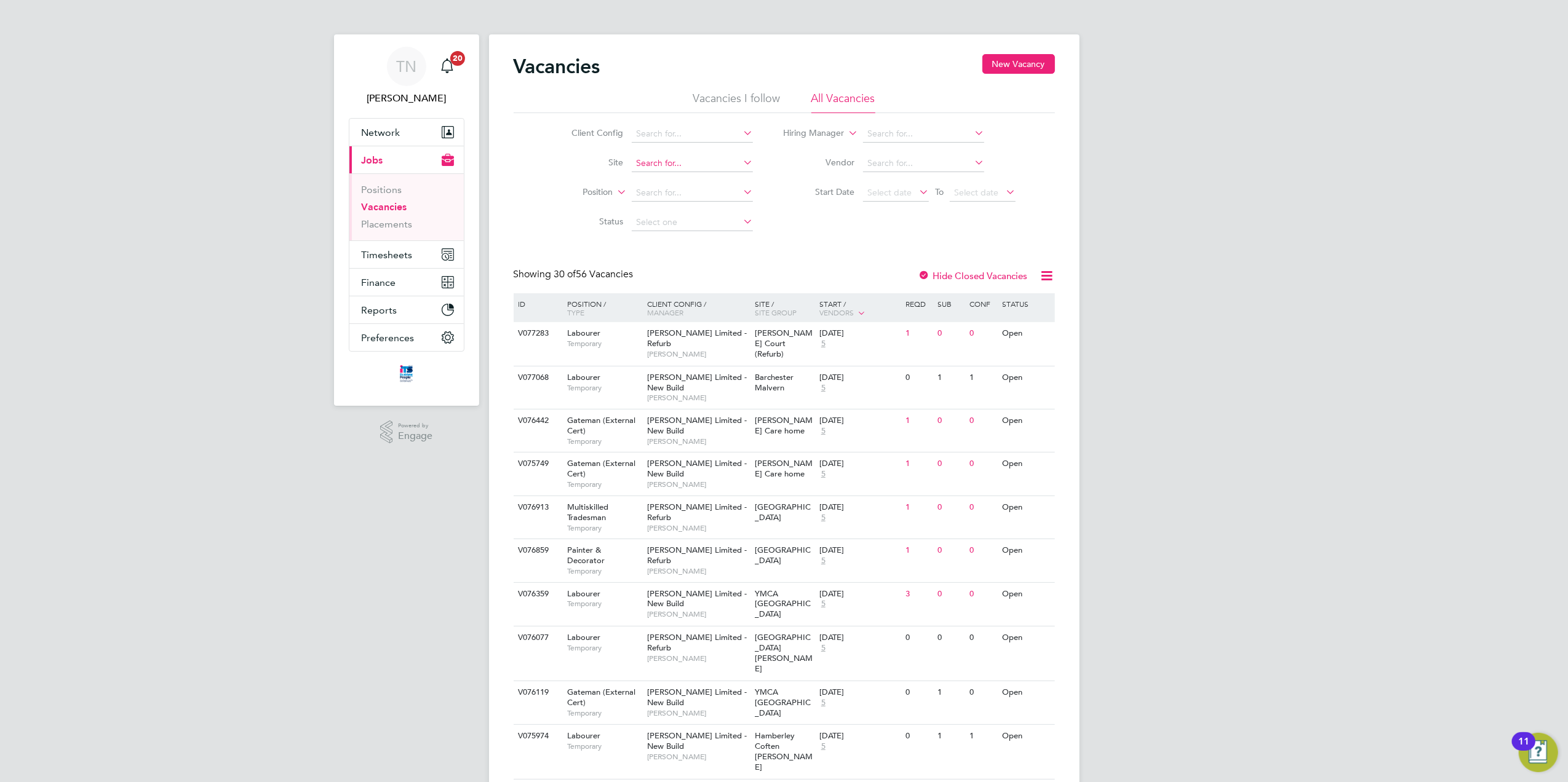
click at [670, 166] on input at bounding box center [692, 163] width 121 height 18
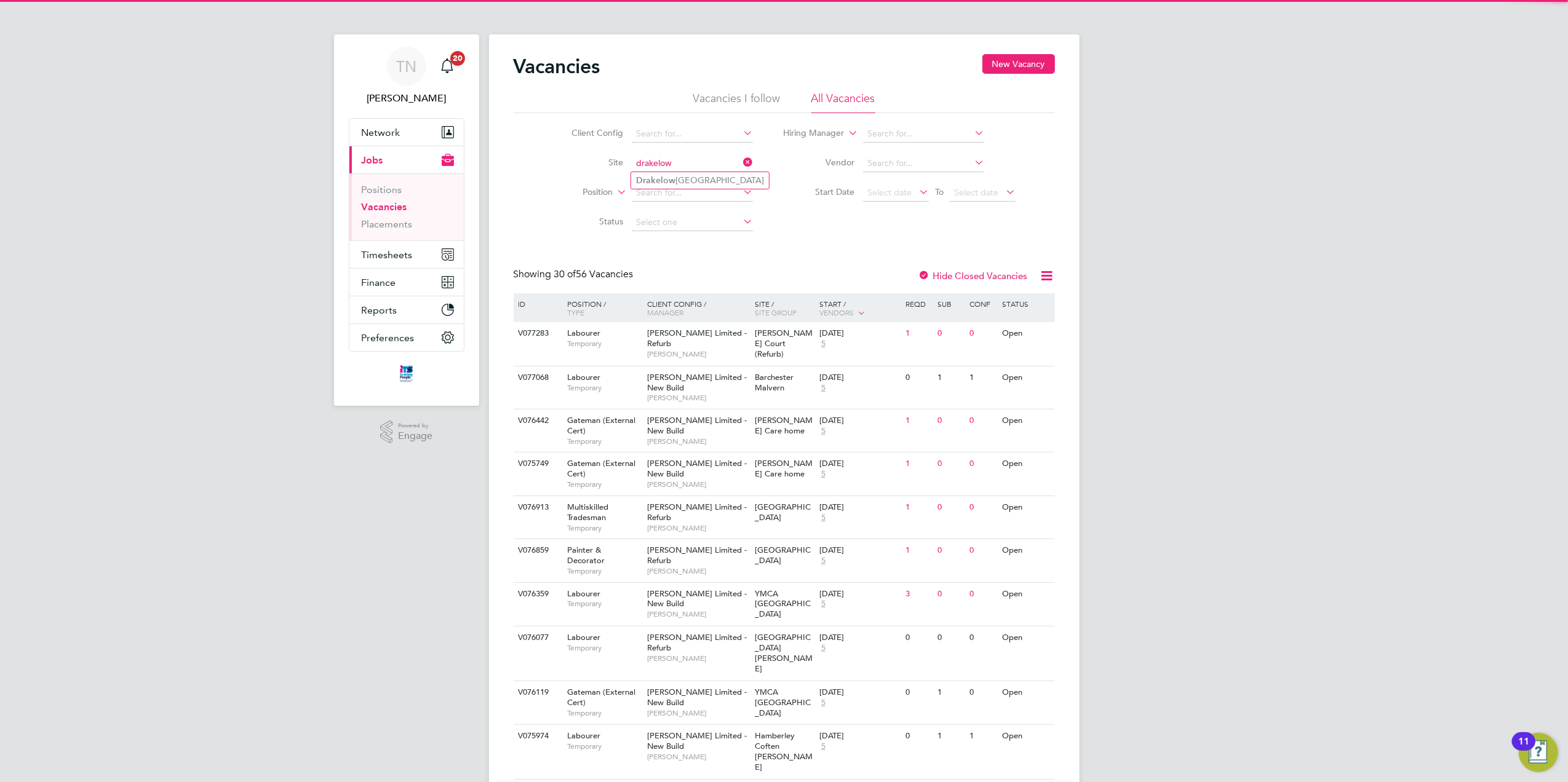
click at [673, 171] on input "drakelow" at bounding box center [692, 163] width 121 height 18
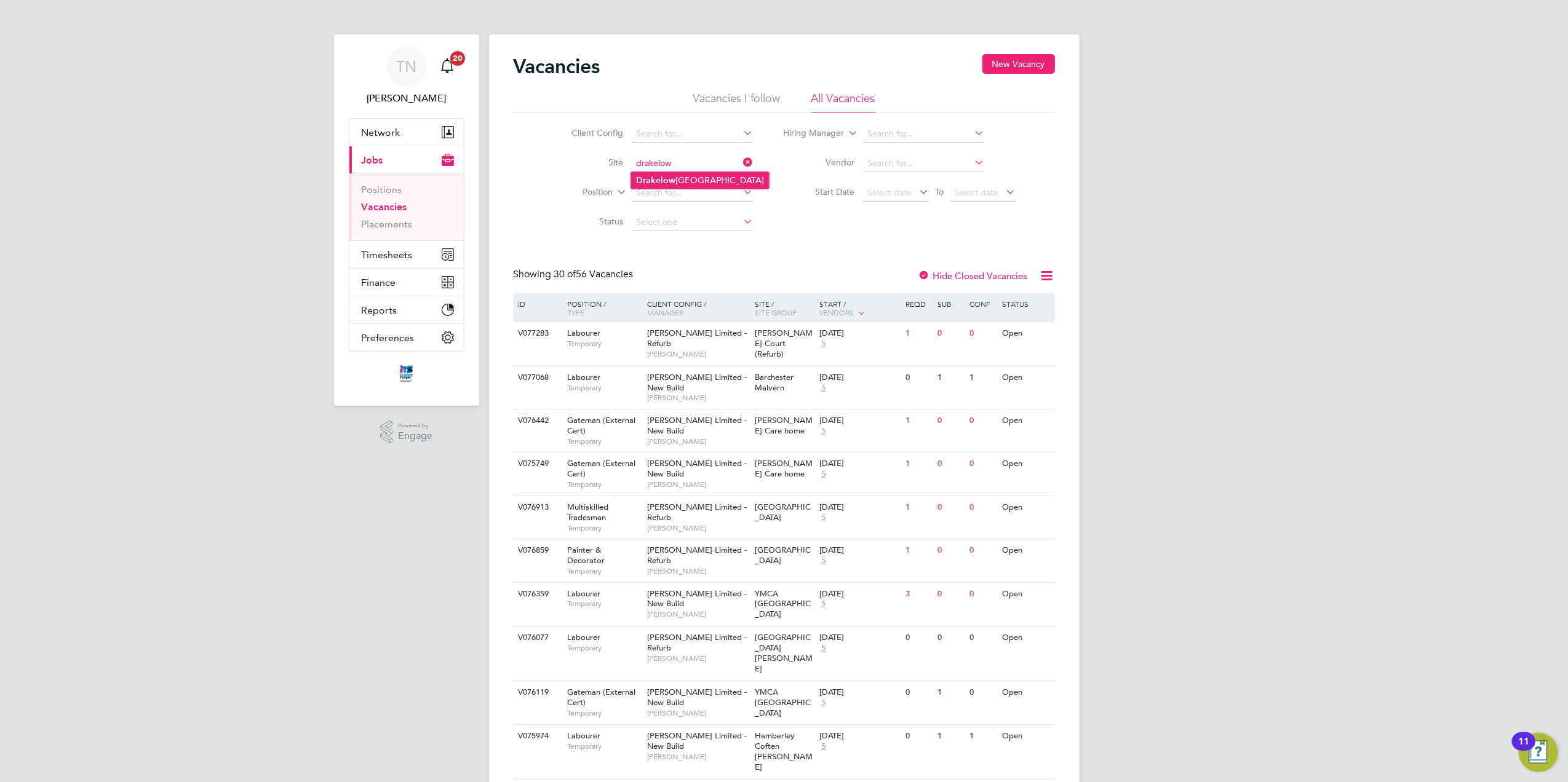
click at [675, 174] on li "Drakelow Riverside" at bounding box center [700, 180] width 138 height 17
type input "Drakelow Riverside"
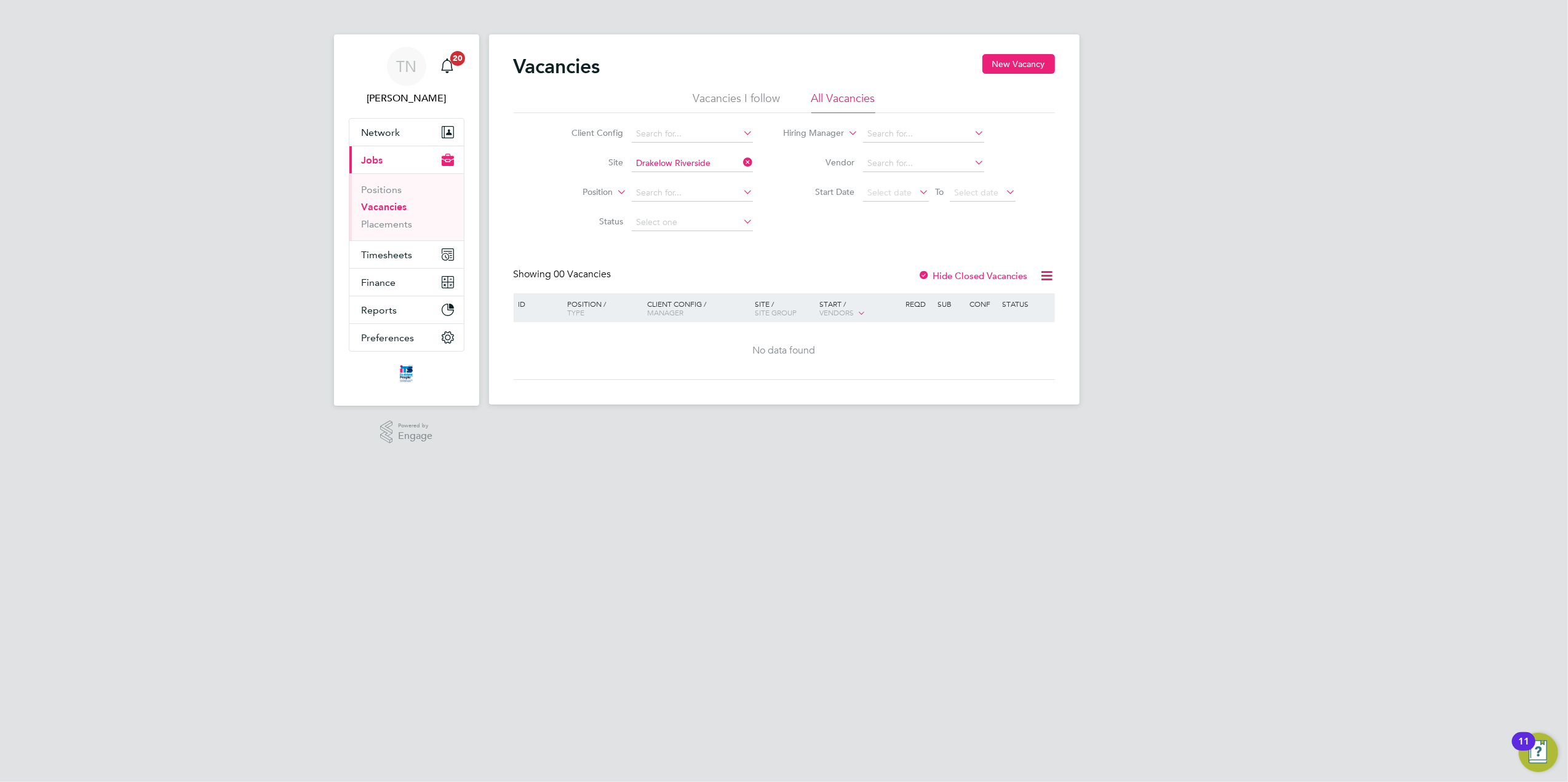
click at [920, 273] on div at bounding box center [924, 276] width 12 height 12
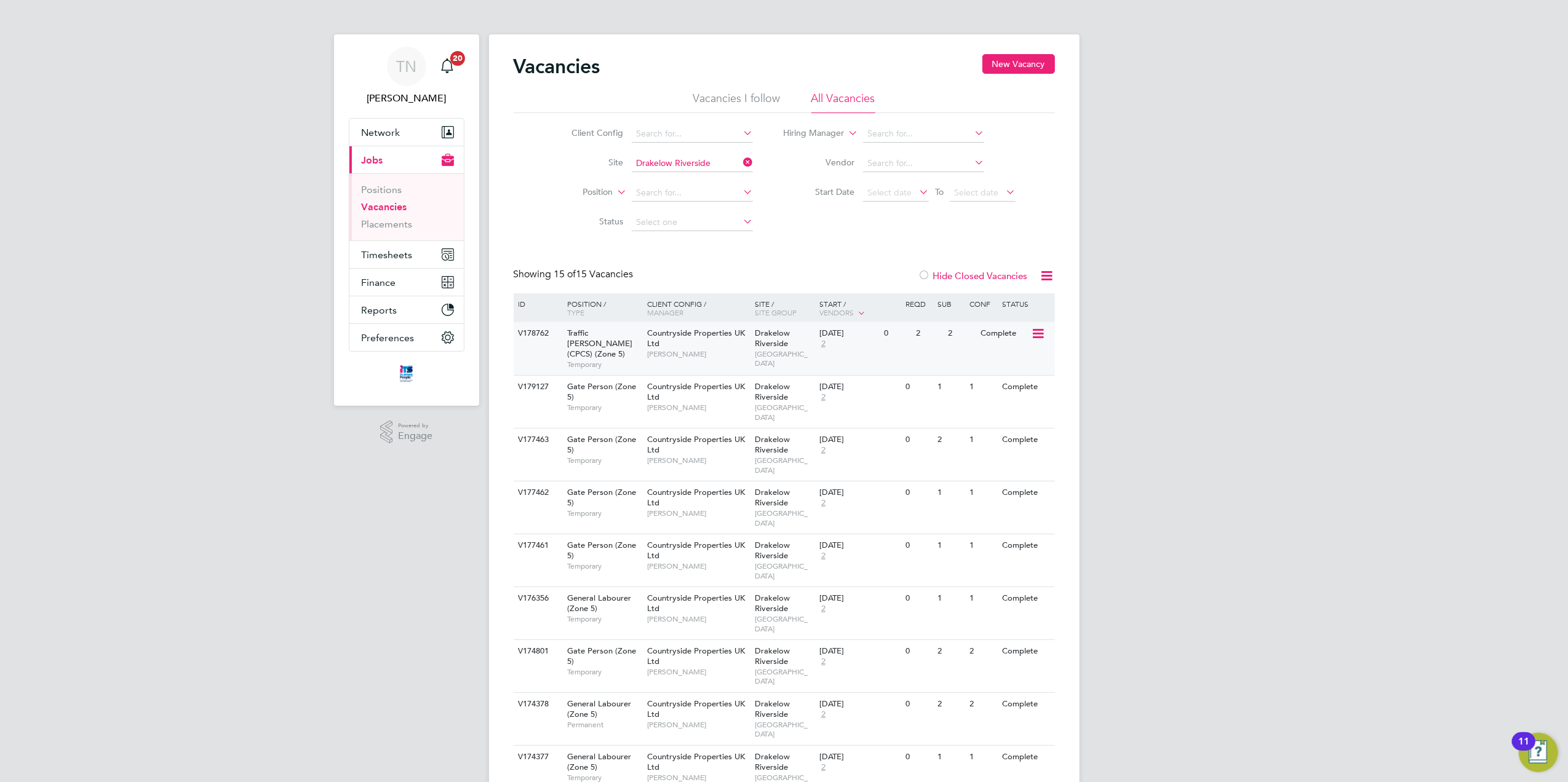
click at [912, 335] on div "0" at bounding box center [897, 333] width 32 height 23
click at [822, 402] on span "2" at bounding box center [824, 397] width 8 height 10
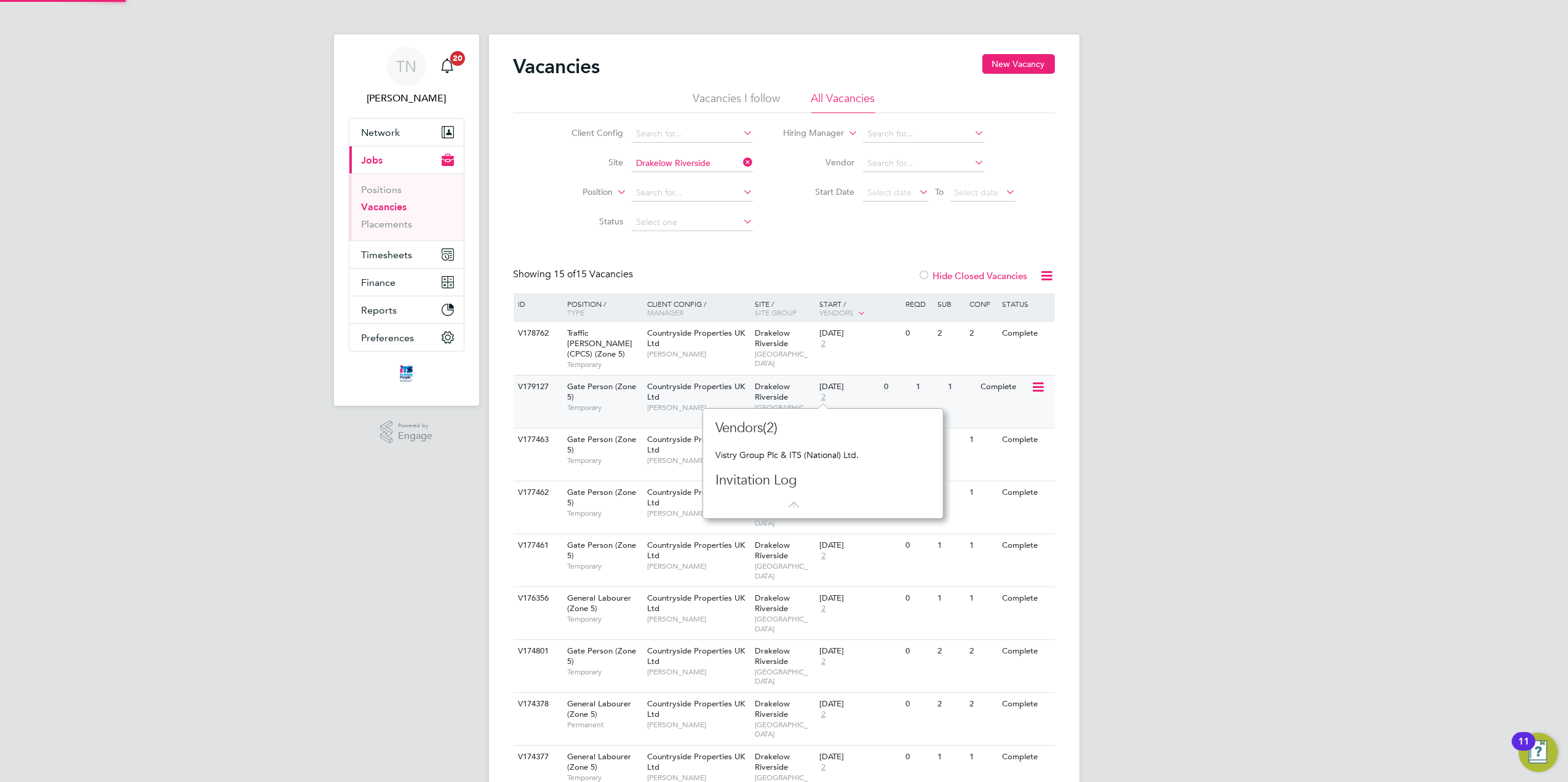
scroll to position [11, 8]
click at [877, 402] on div "15 Aug 2025 2" at bounding box center [849, 392] width 65 height 33
click at [852, 270] on div "Showing 15 of 15 Vacancies Hide Closed Vacancies" at bounding box center [784, 281] width 542 height 26
click at [980, 448] on div "Complete" at bounding box center [1004, 440] width 53 height 23
click at [825, 397] on span "2" at bounding box center [824, 397] width 8 height 10
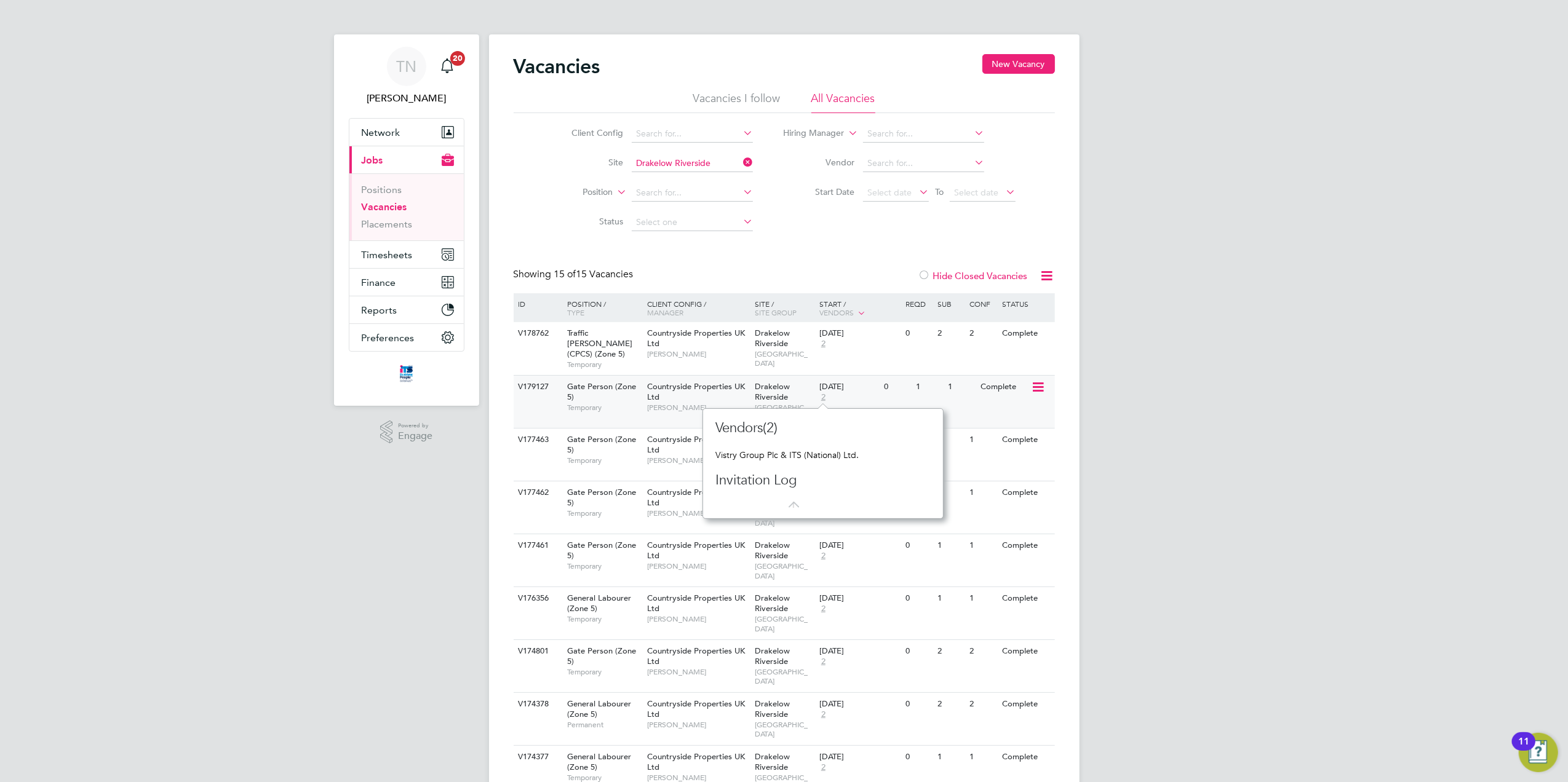
click at [928, 404] on div "V179127 Gate Person (Zone 5) Temporary Countryside Properties UK Ltd Adam Harri…" at bounding box center [784, 402] width 542 height 53
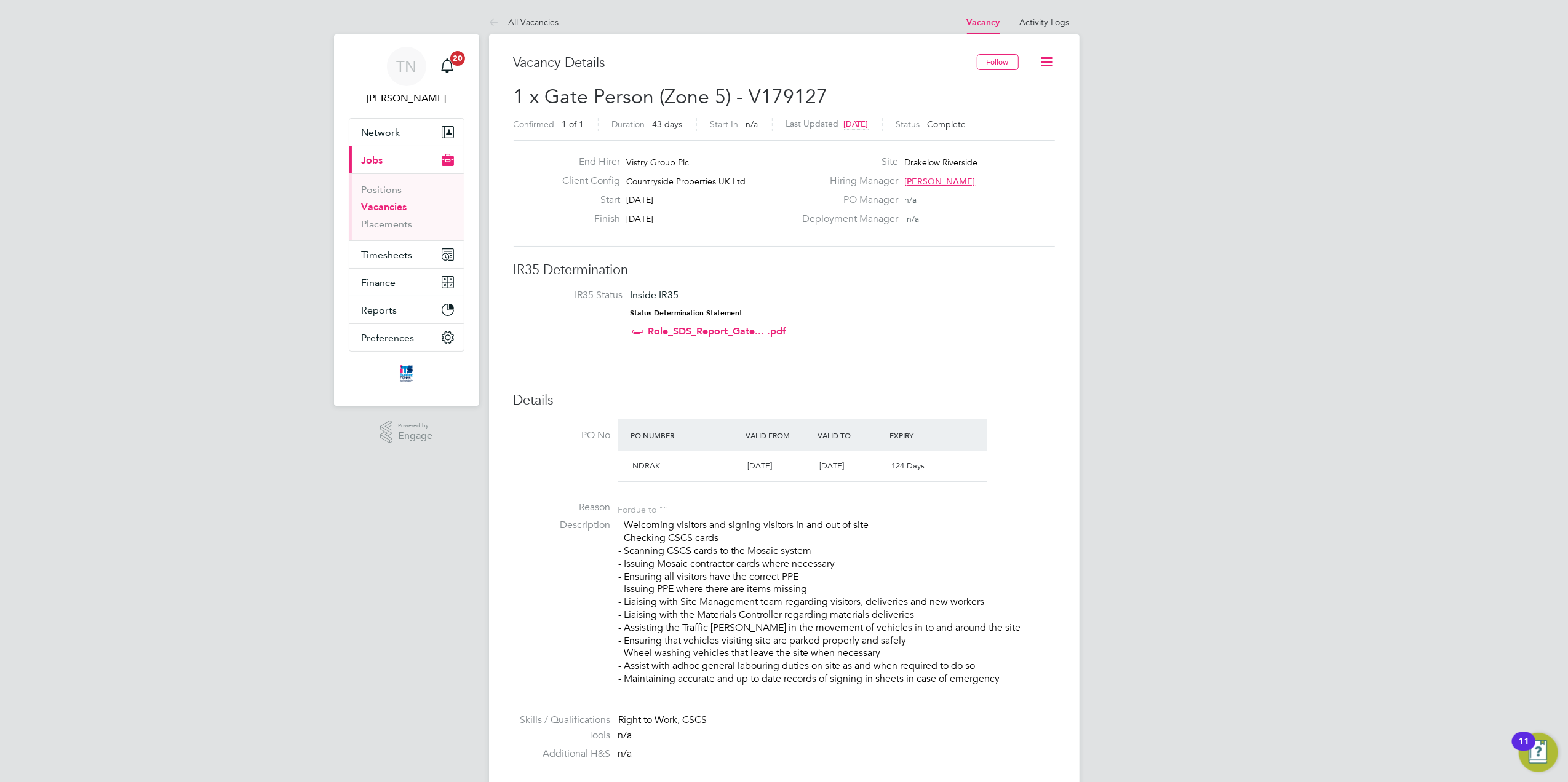
click at [1049, 57] on icon at bounding box center [1047, 61] width 15 height 15
click at [1024, 108] on li "Update Status" at bounding box center [1016, 108] width 71 height 18
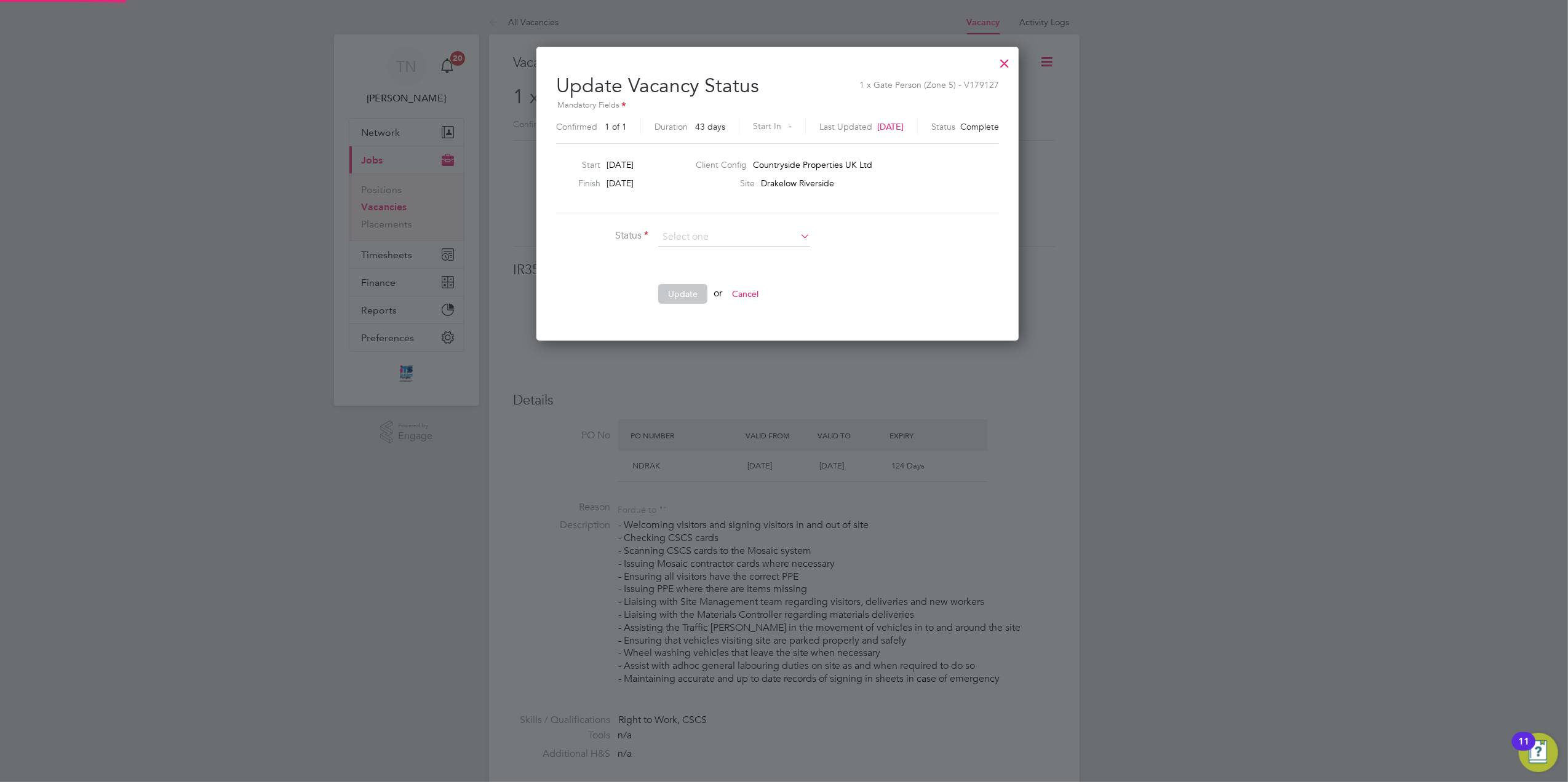
scroll to position [294, 495]
click at [723, 252] on li "Open" at bounding box center [735, 253] width 153 height 16
type input "Open"
click at [683, 294] on button "Update" at bounding box center [683, 293] width 49 height 20
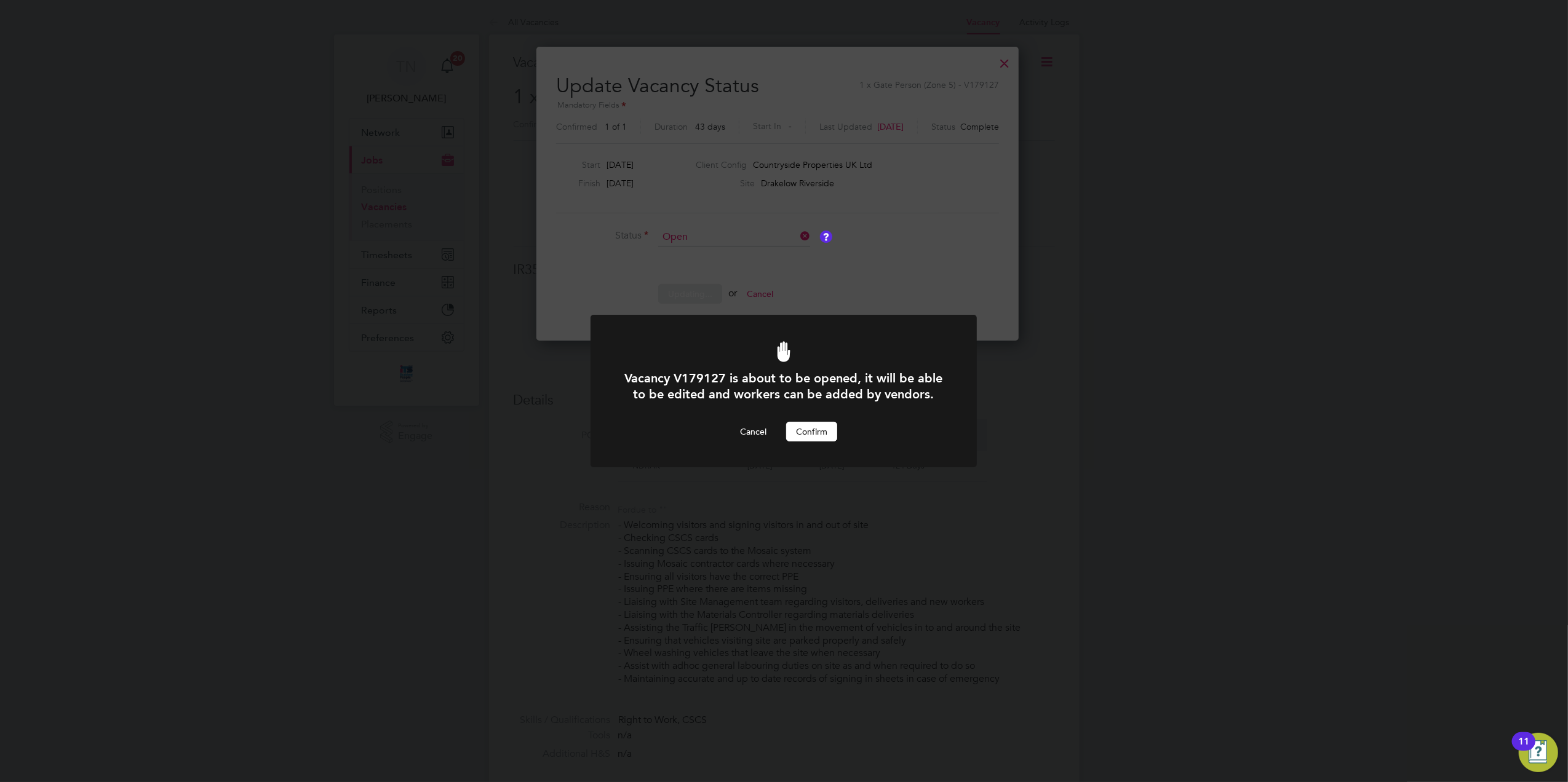
click at [814, 426] on button "Confirm" at bounding box center [812, 431] width 51 height 20
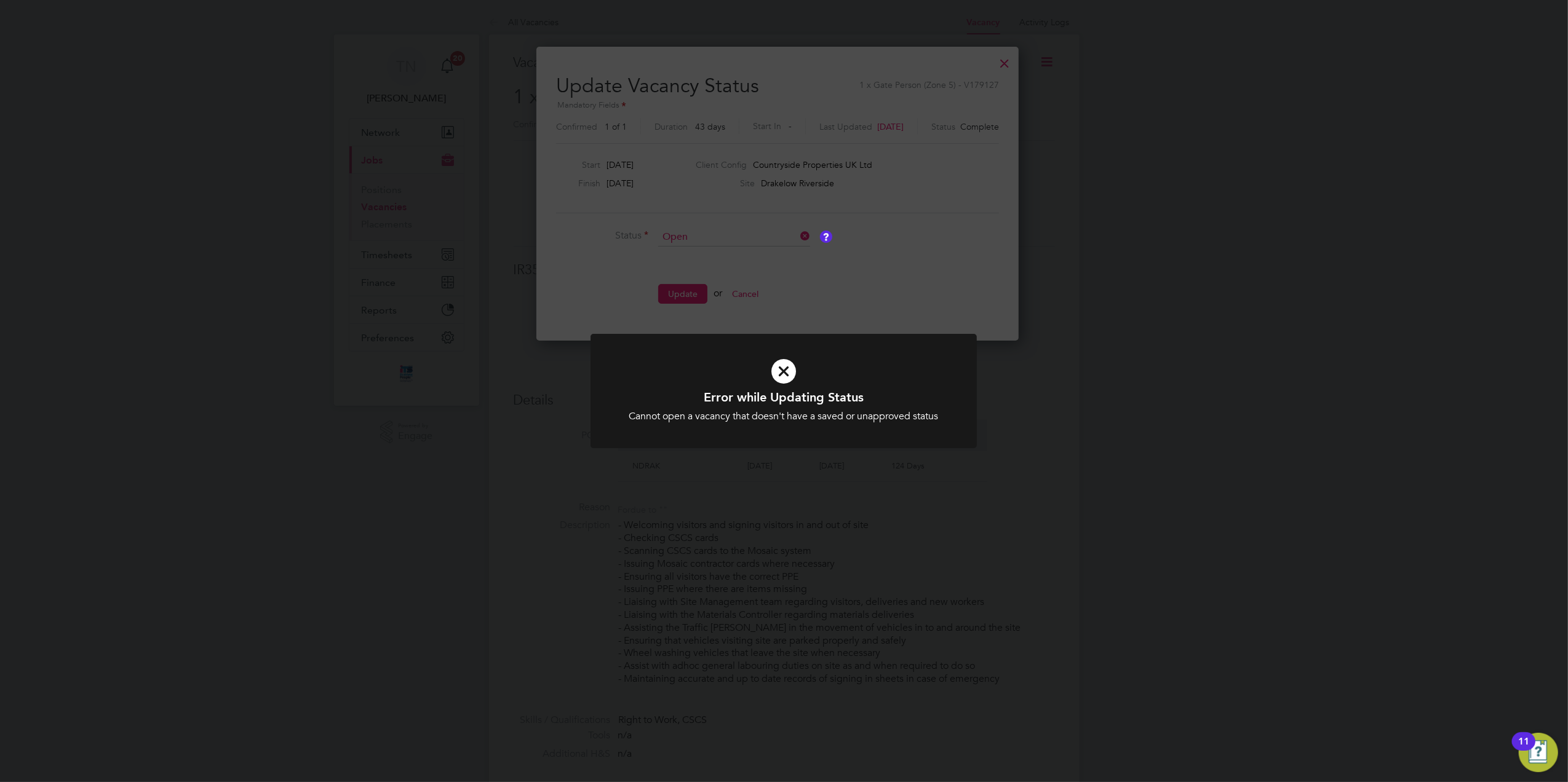
click at [1052, 380] on div "Error while Updating Status Cannot open a vacancy that doesn't have a saved or …" at bounding box center [784, 391] width 1568 height 782
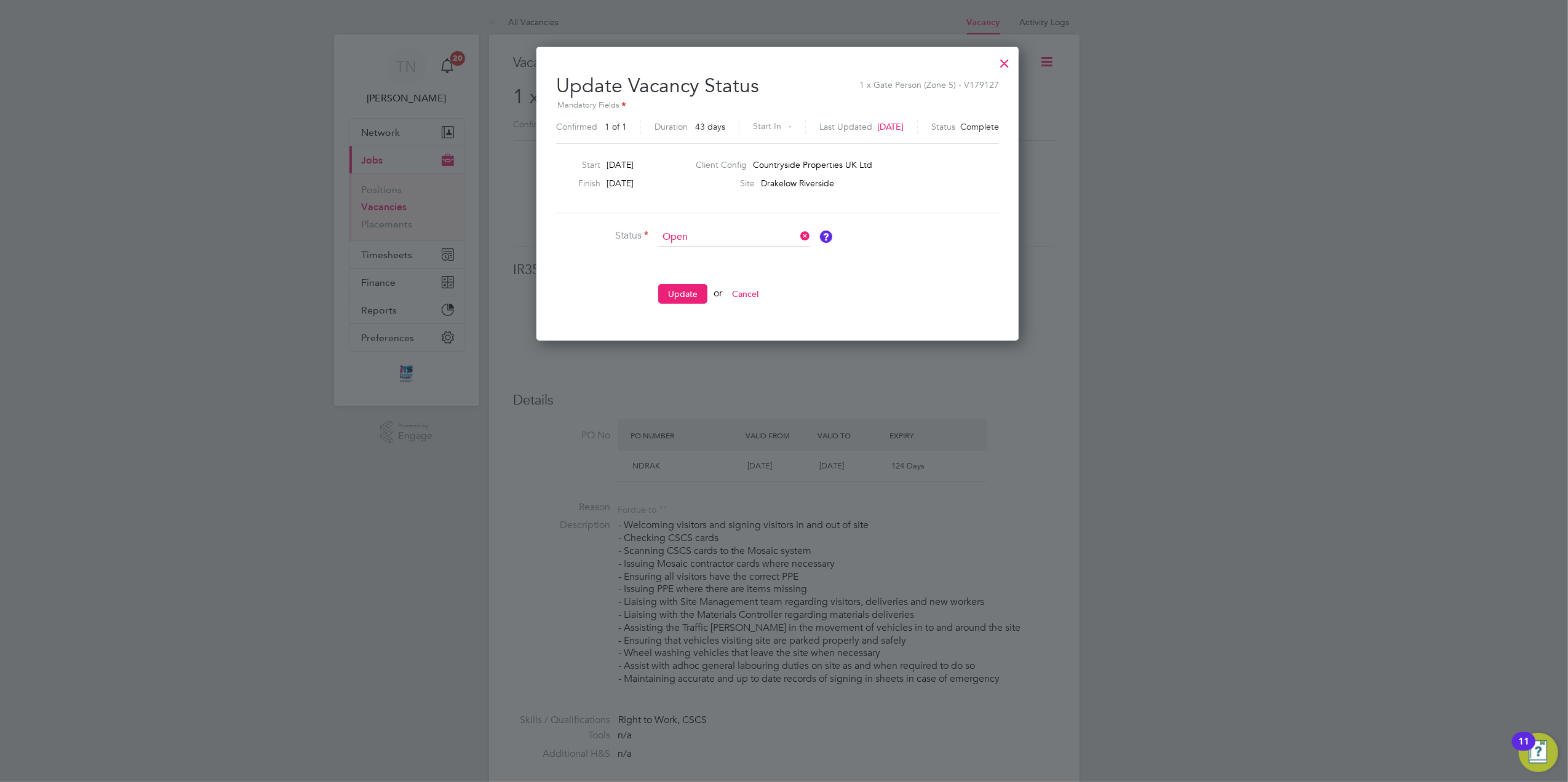
click at [798, 236] on icon at bounding box center [798, 236] width 0 height 18
click at [778, 235] on input at bounding box center [734, 237] width 152 height 18
click at [774, 253] on li "Open" at bounding box center [735, 253] width 153 height 16
type input "Open"
click at [685, 293] on button "Update" at bounding box center [683, 293] width 49 height 20
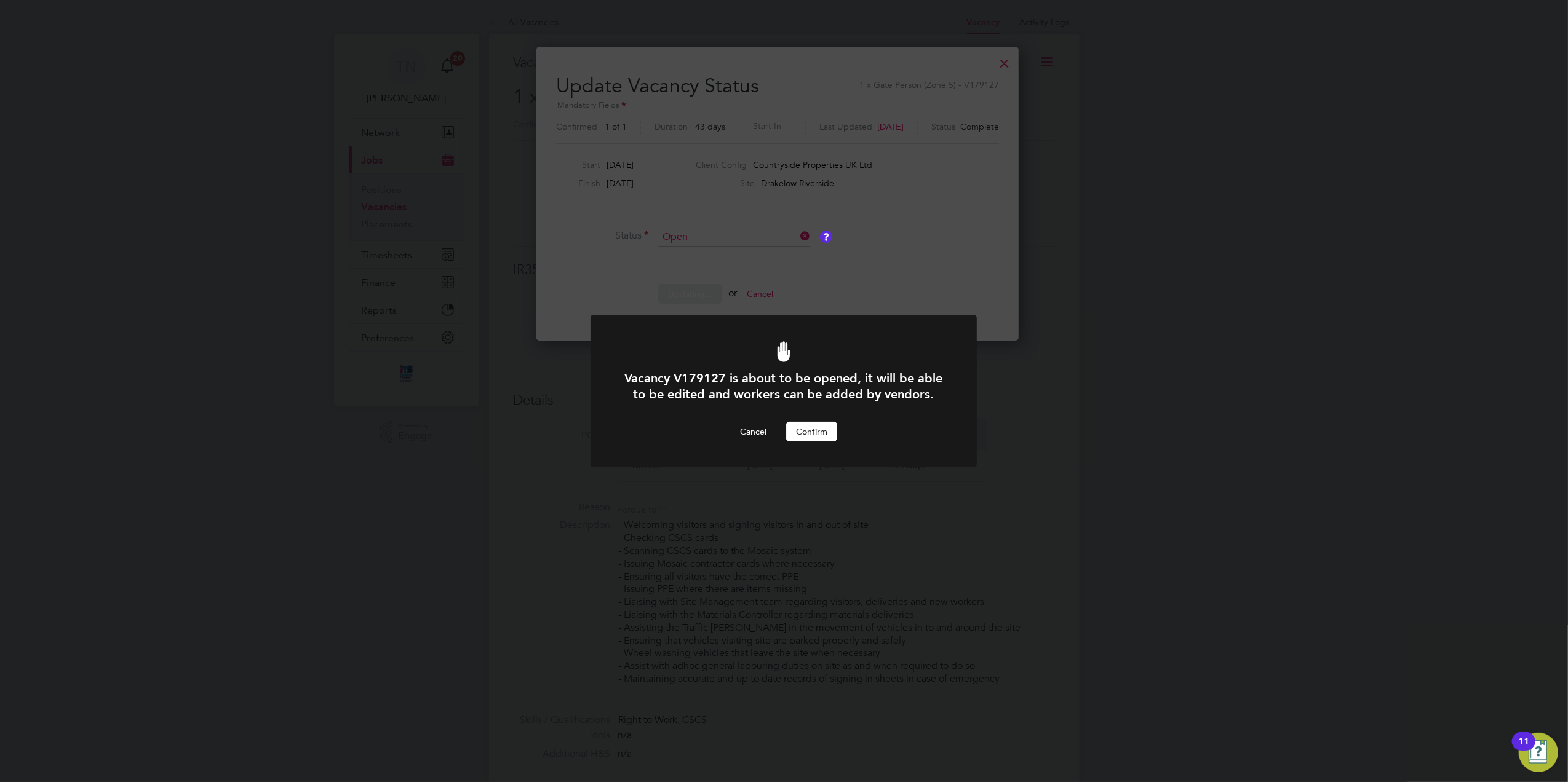
click at [820, 432] on button "Confirm" at bounding box center [812, 431] width 51 height 20
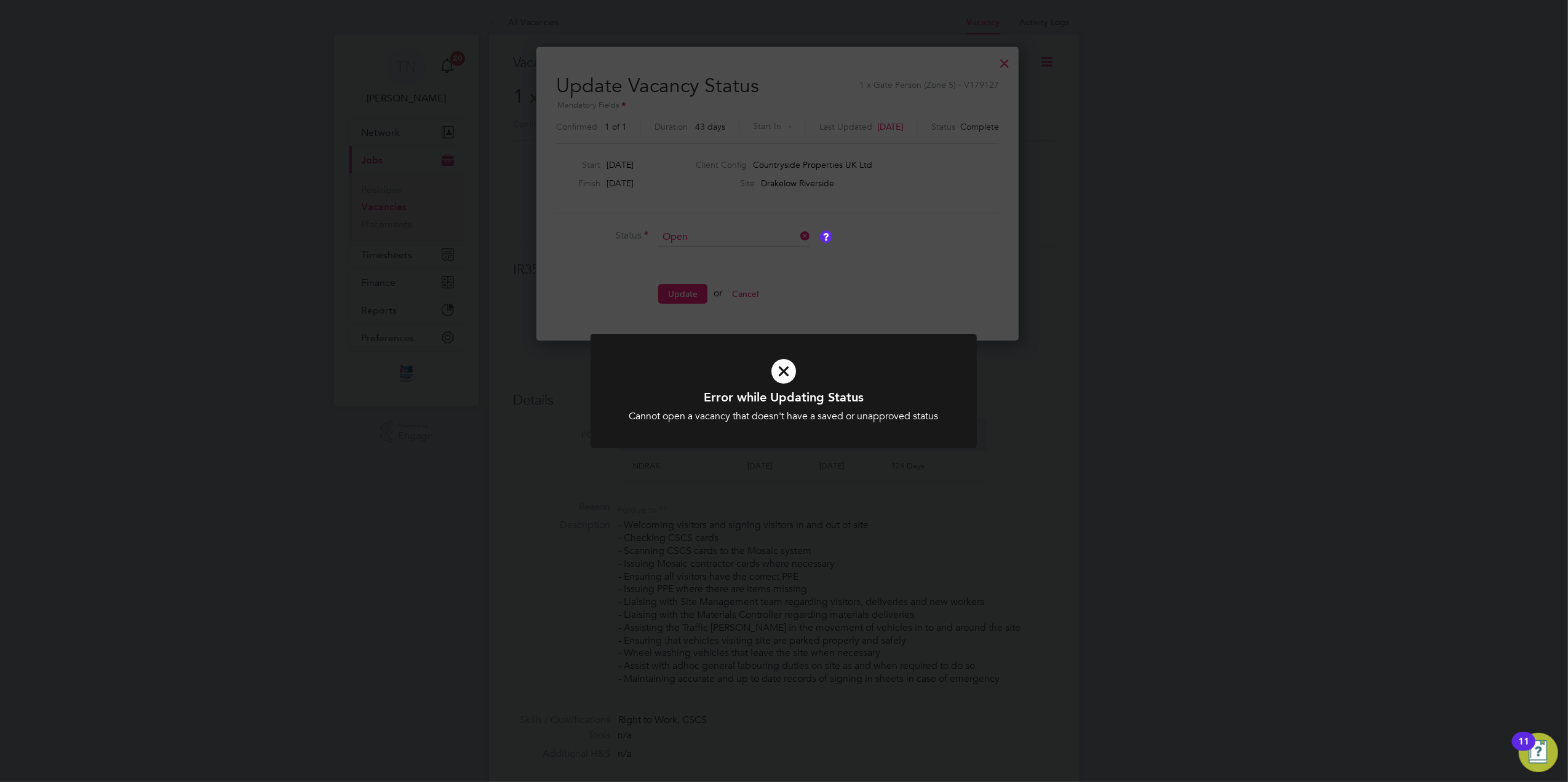
click at [904, 265] on div "Error while Updating Status Cannot open a vacancy that doesn't have a saved or …" at bounding box center [784, 391] width 1568 height 782
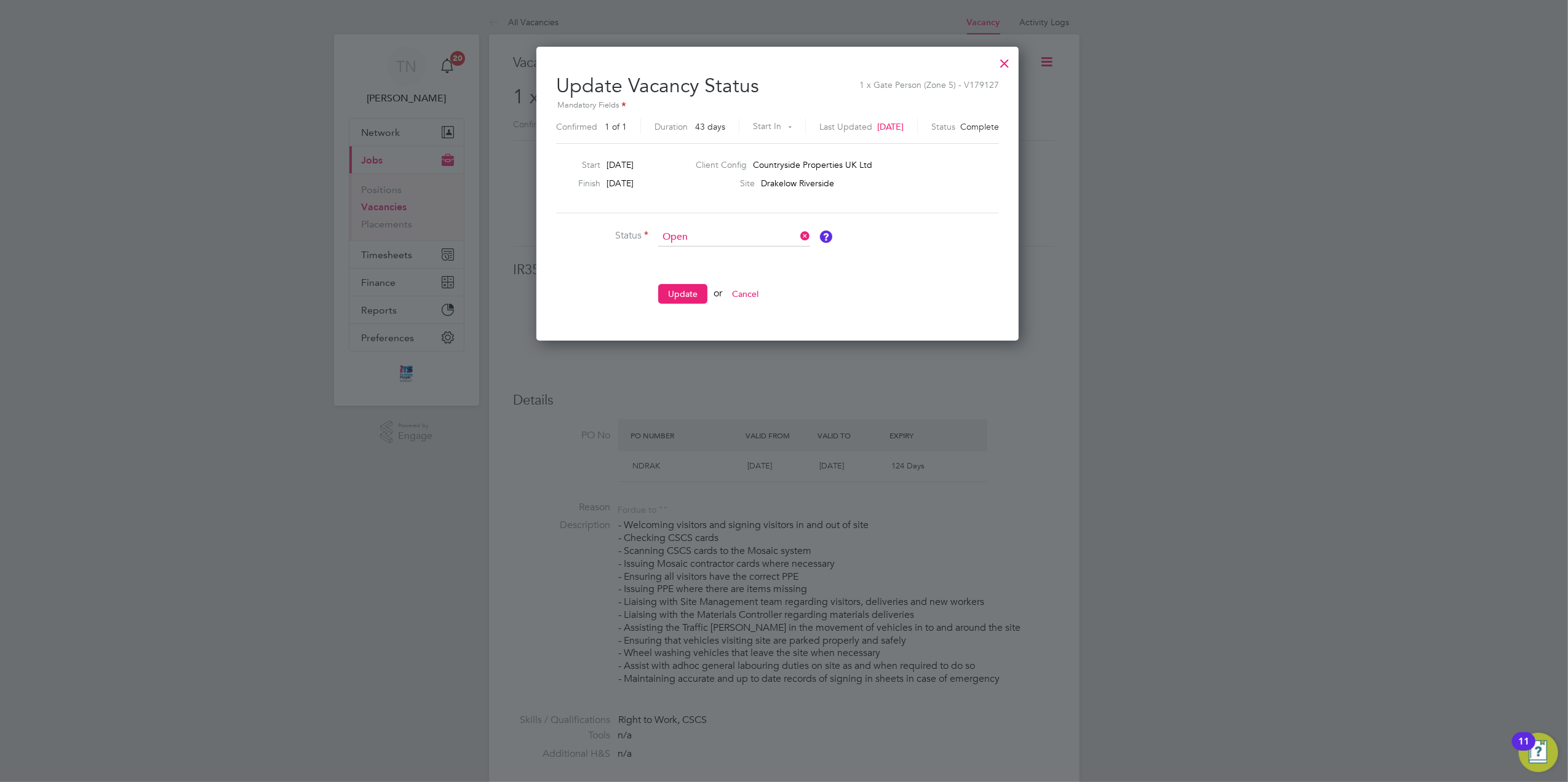
click at [1016, 66] on div at bounding box center [1005, 61] width 22 height 22
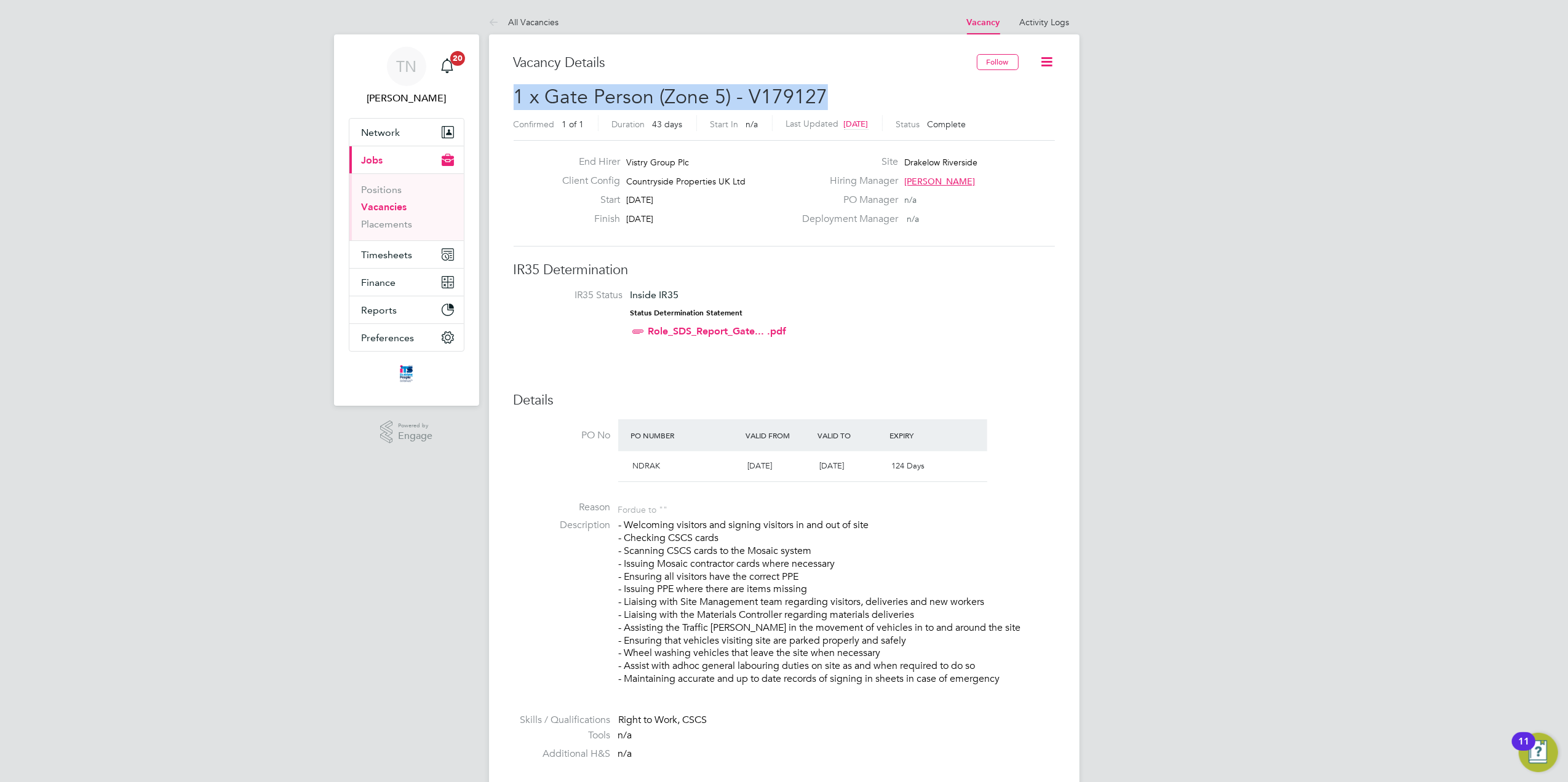
drag, startPoint x: 822, startPoint y: 91, endPoint x: 513, endPoint y: 104, distance: 309.3
copy span "1 x Gate Person (Zone 5) - V179127"
